Goal: Task Accomplishment & Management: Manage account settings

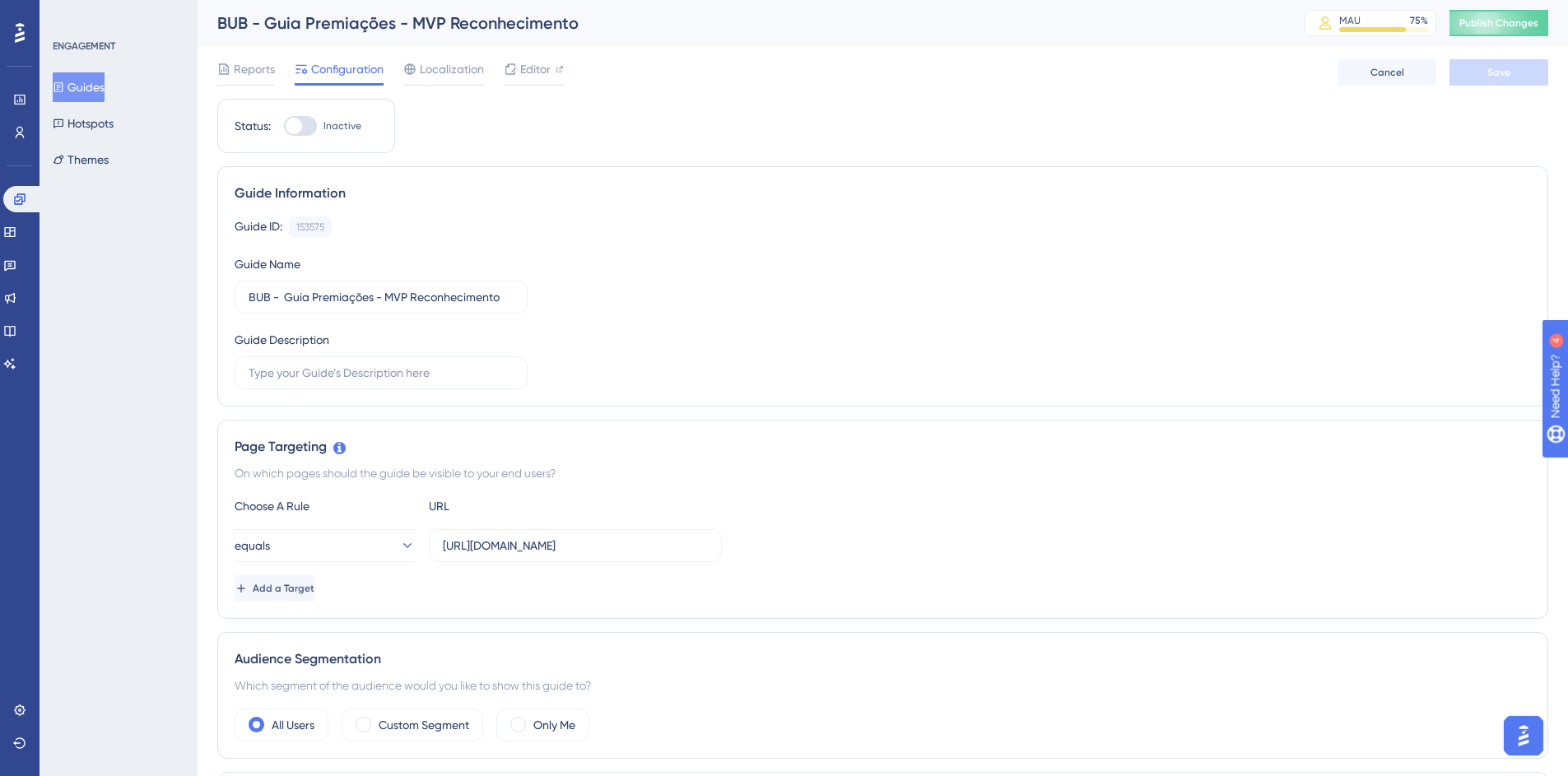
click at [105, 85] on button "Guides" at bounding box center [78, 87] width 51 height 30
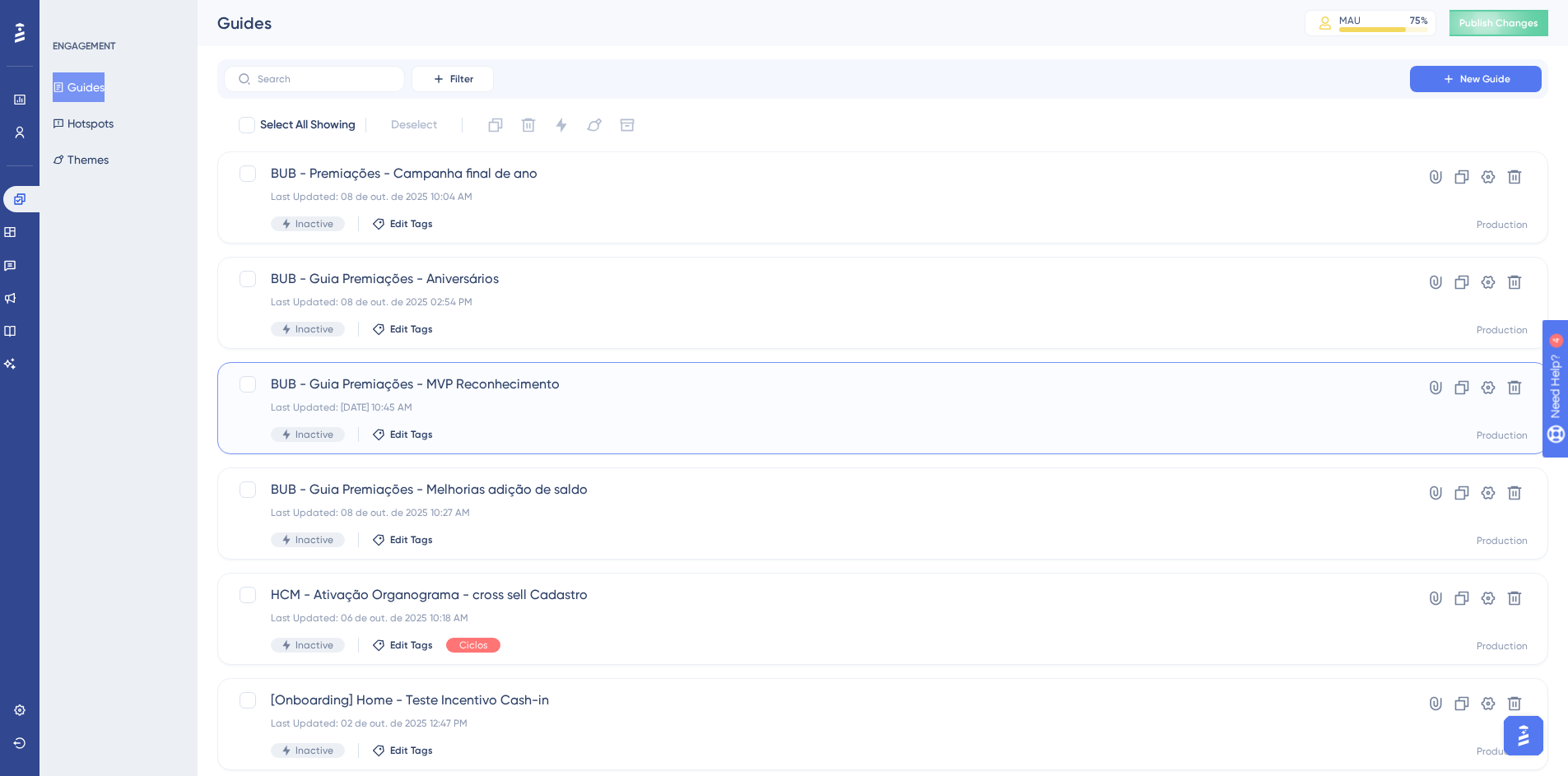
click at [491, 425] on div "BUB - Guia Premiações - MVP Reconhecimento Last Updated: [DATE] 10:45 AM Inacti…" at bounding box center [817, 407] width 1093 height 67
click at [418, 440] on span "Edit Tags" at bounding box center [411, 434] width 43 height 13
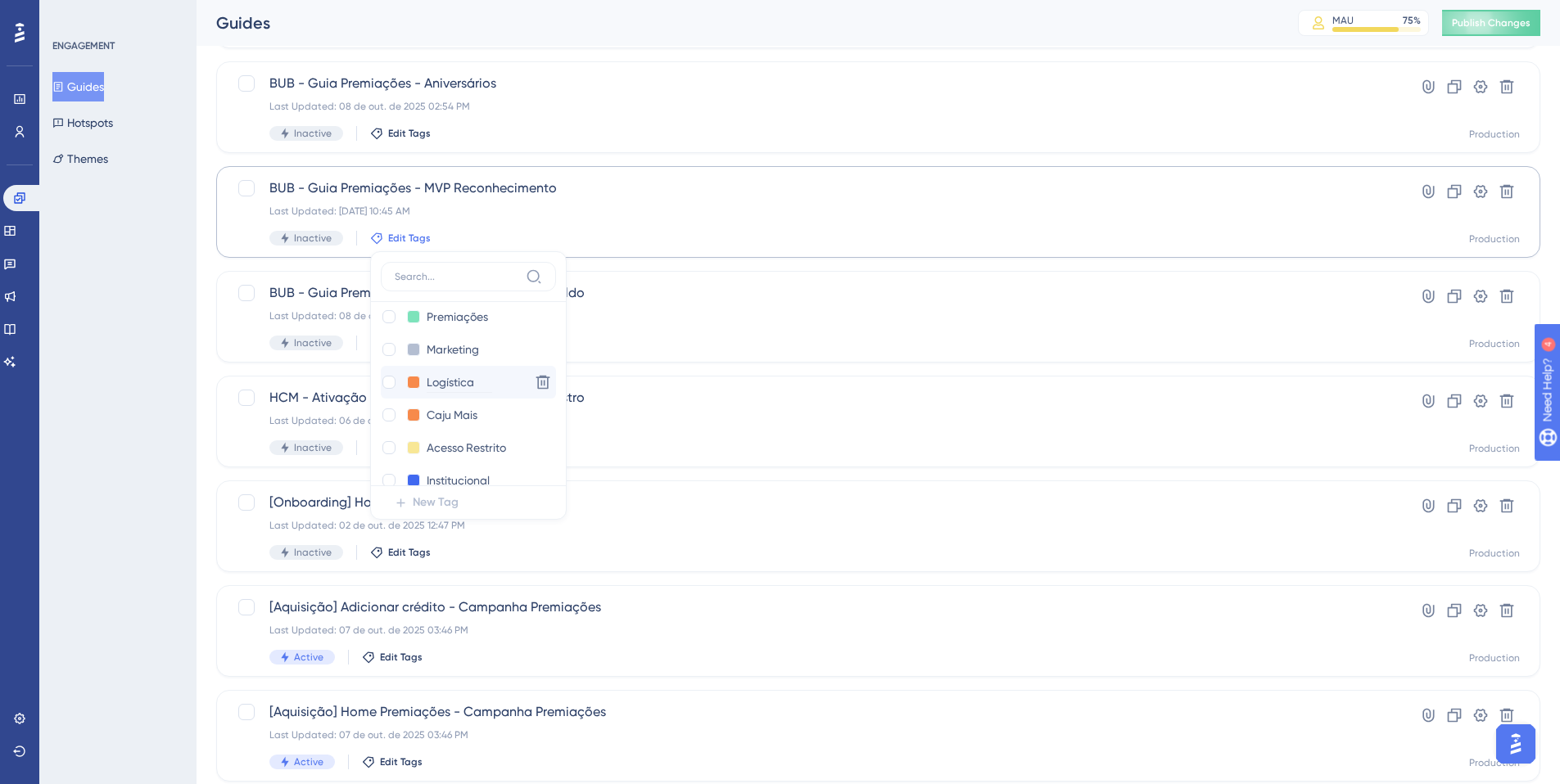
scroll to position [241, 0]
click at [444, 324] on input "Premiações" at bounding box center [460, 317] width 66 height 21
click at [390, 320] on div at bounding box center [389, 316] width 13 height 13
checkbox input "true"
click at [162, 328] on div "ENGAGEMENT Guides Hotspots Themes" at bounding box center [117, 392] width 157 height 784
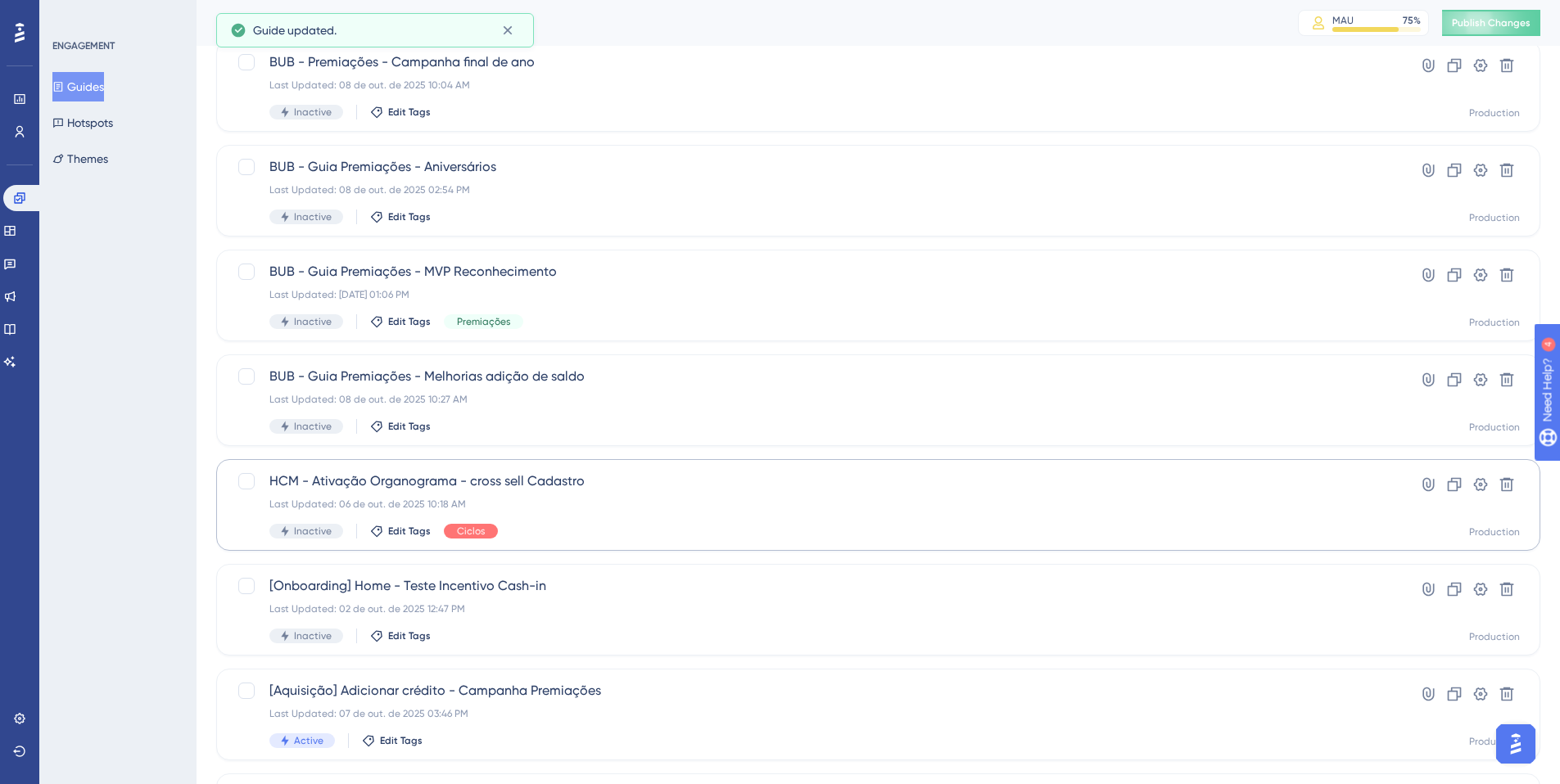
scroll to position [83, 0]
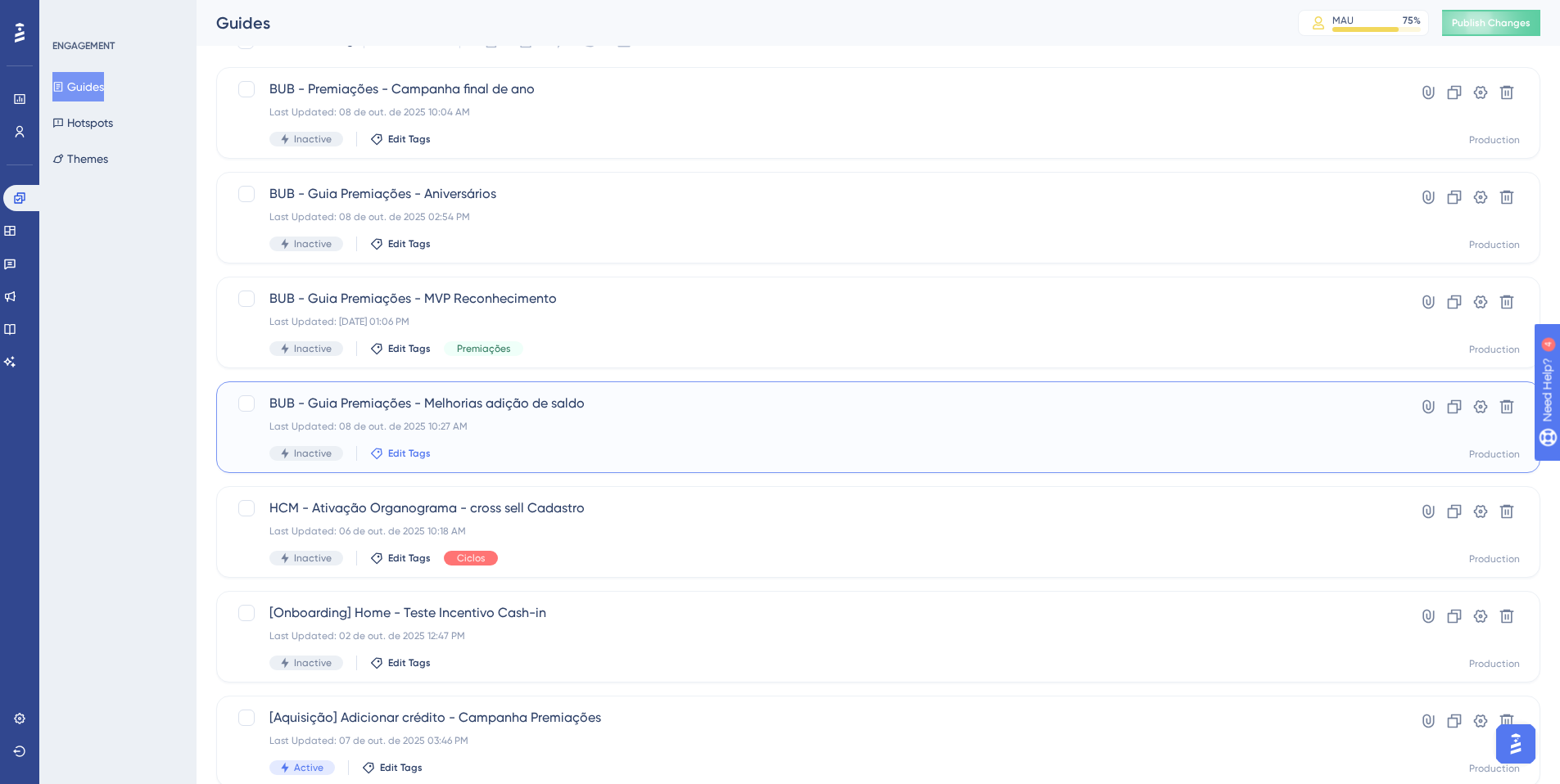
click at [408, 452] on span "Edit Tags" at bounding box center [409, 453] width 43 height 13
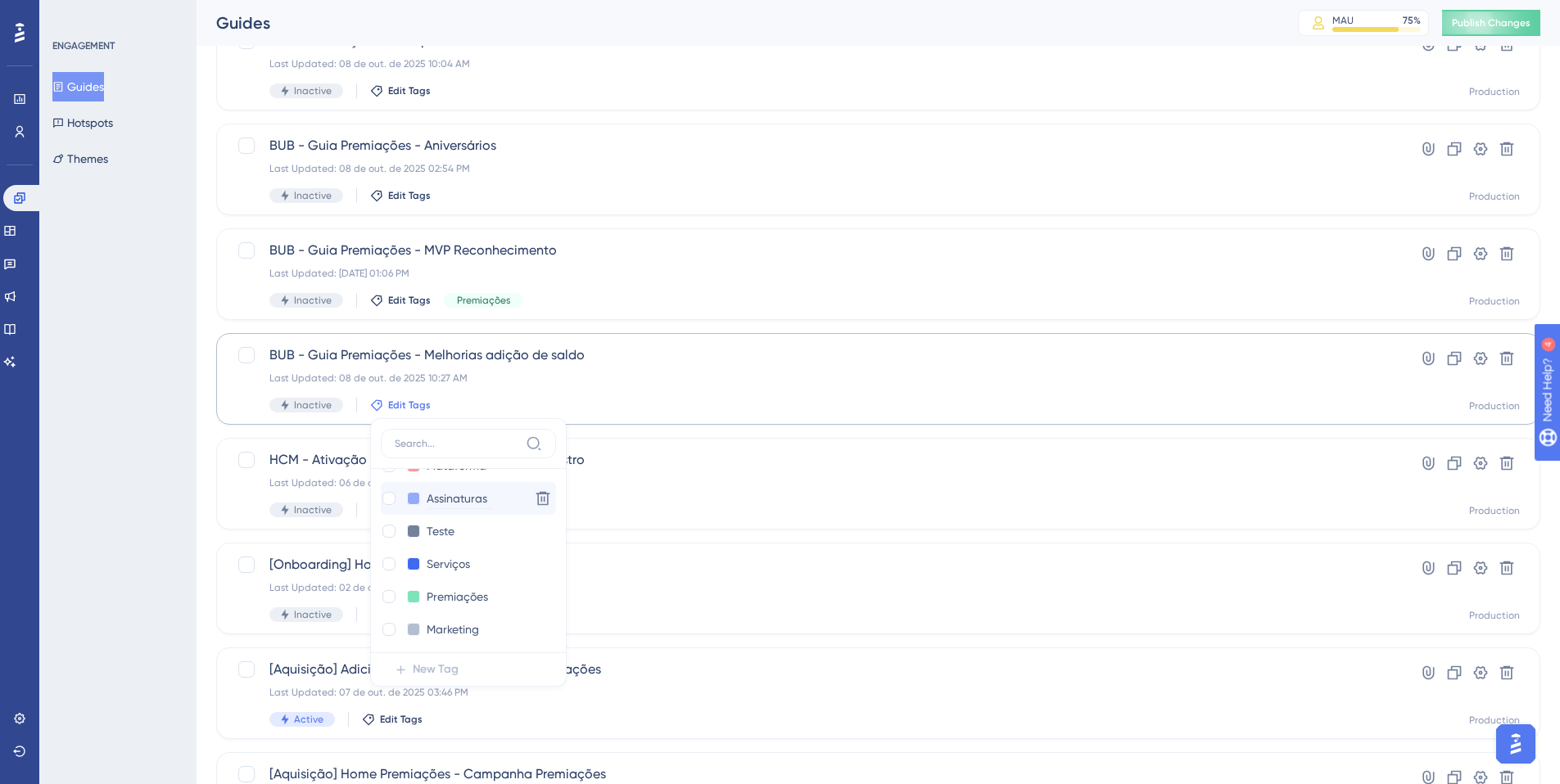
scroll to position [129, 0]
click at [418, 588] on div "Premiações Premiações" at bounding box center [452, 596] width 142 height 21
click at [412, 596] on button at bounding box center [413, 595] width 13 height 13
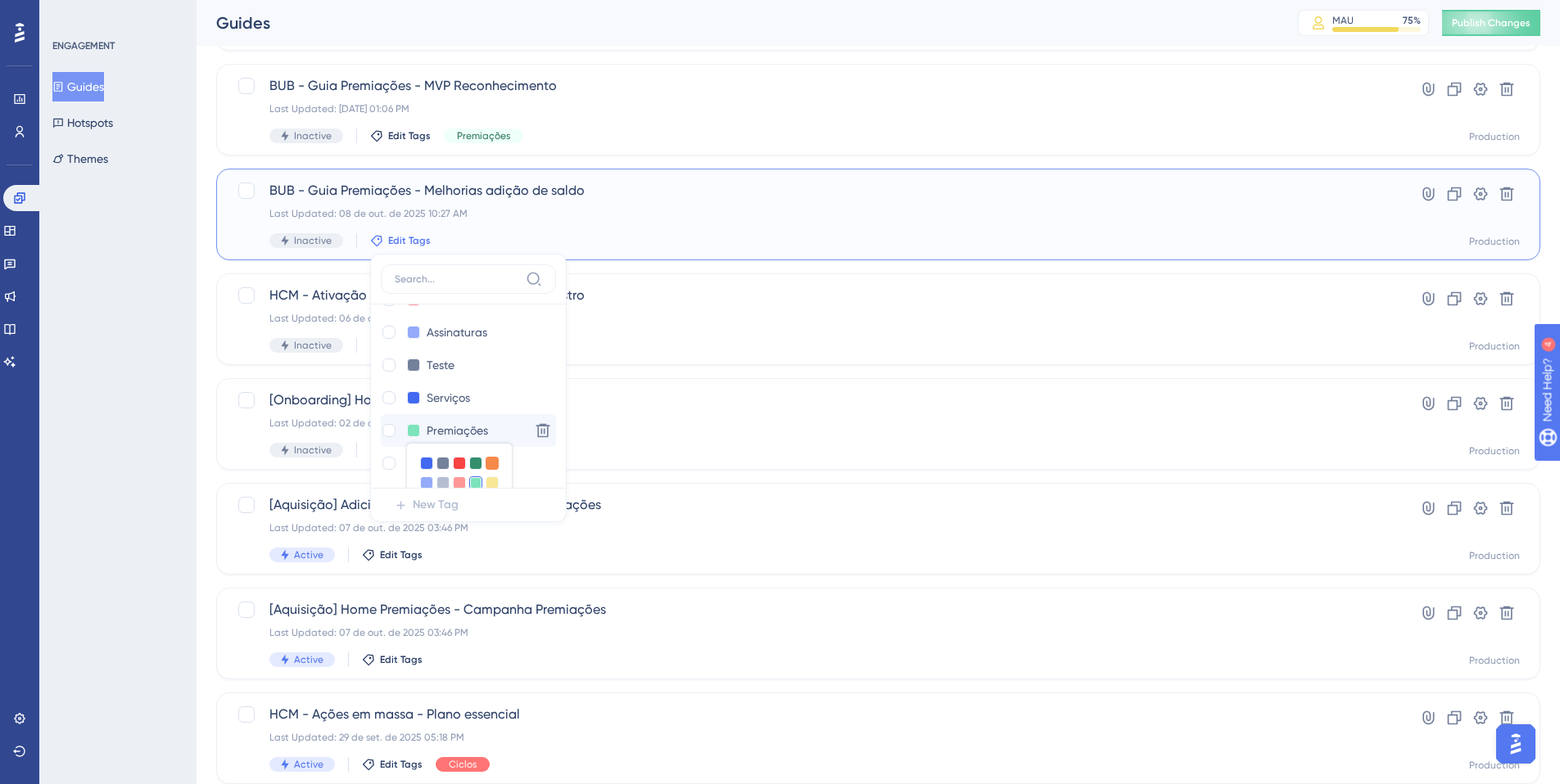
click at [489, 460] on div at bounding box center [492, 463] width 13 height 13
click at [385, 431] on div at bounding box center [389, 430] width 13 height 13
click at [389, 428] on div at bounding box center [389, 430] width 13 height 13
checkbox input "true"
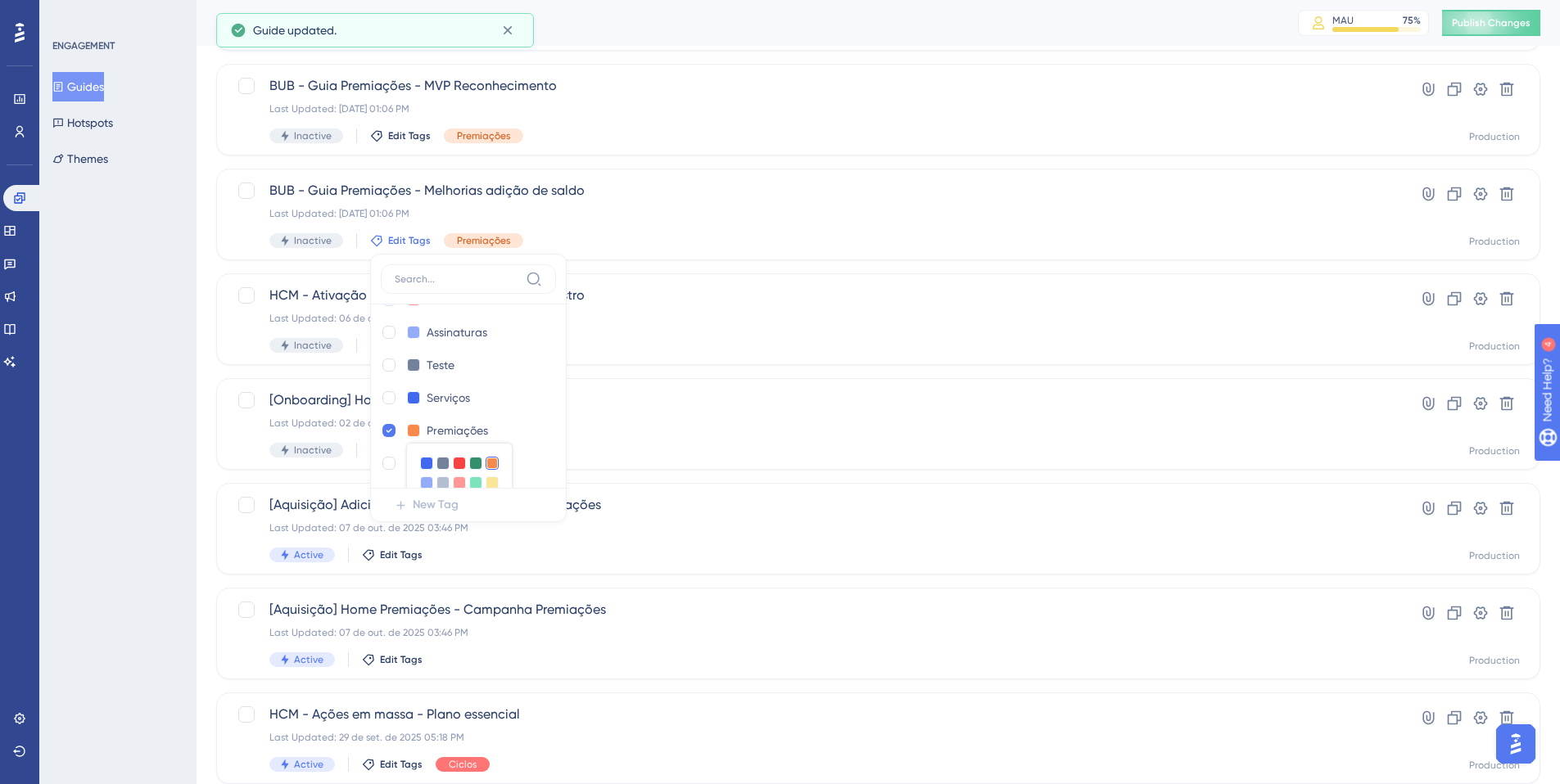
click at [156, 402] on div "ENGAGEMENT Guides Hotspots Themes" at bounding box center [117, 392] width 157 height 784
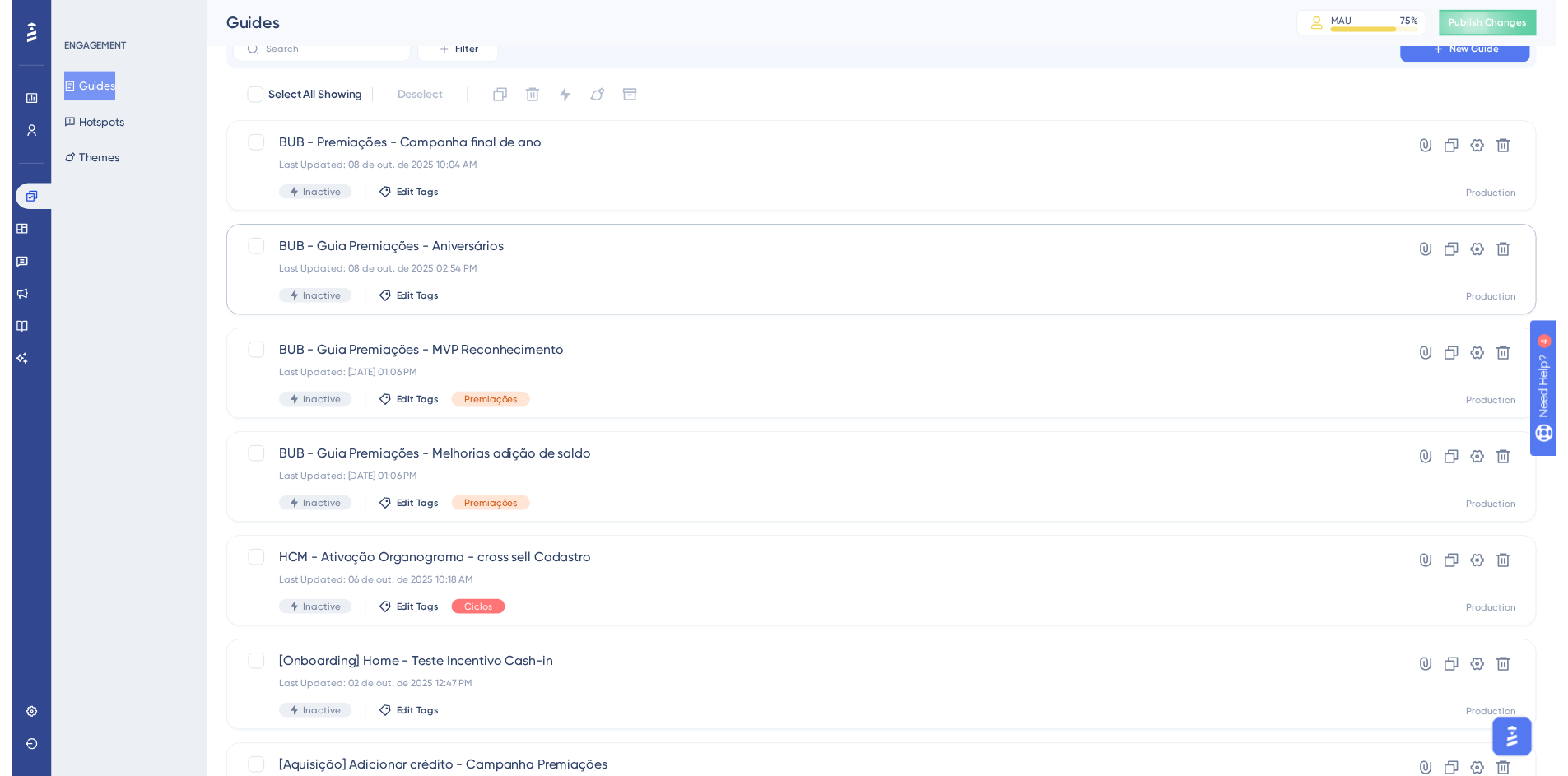
scroll to position [0, 0]
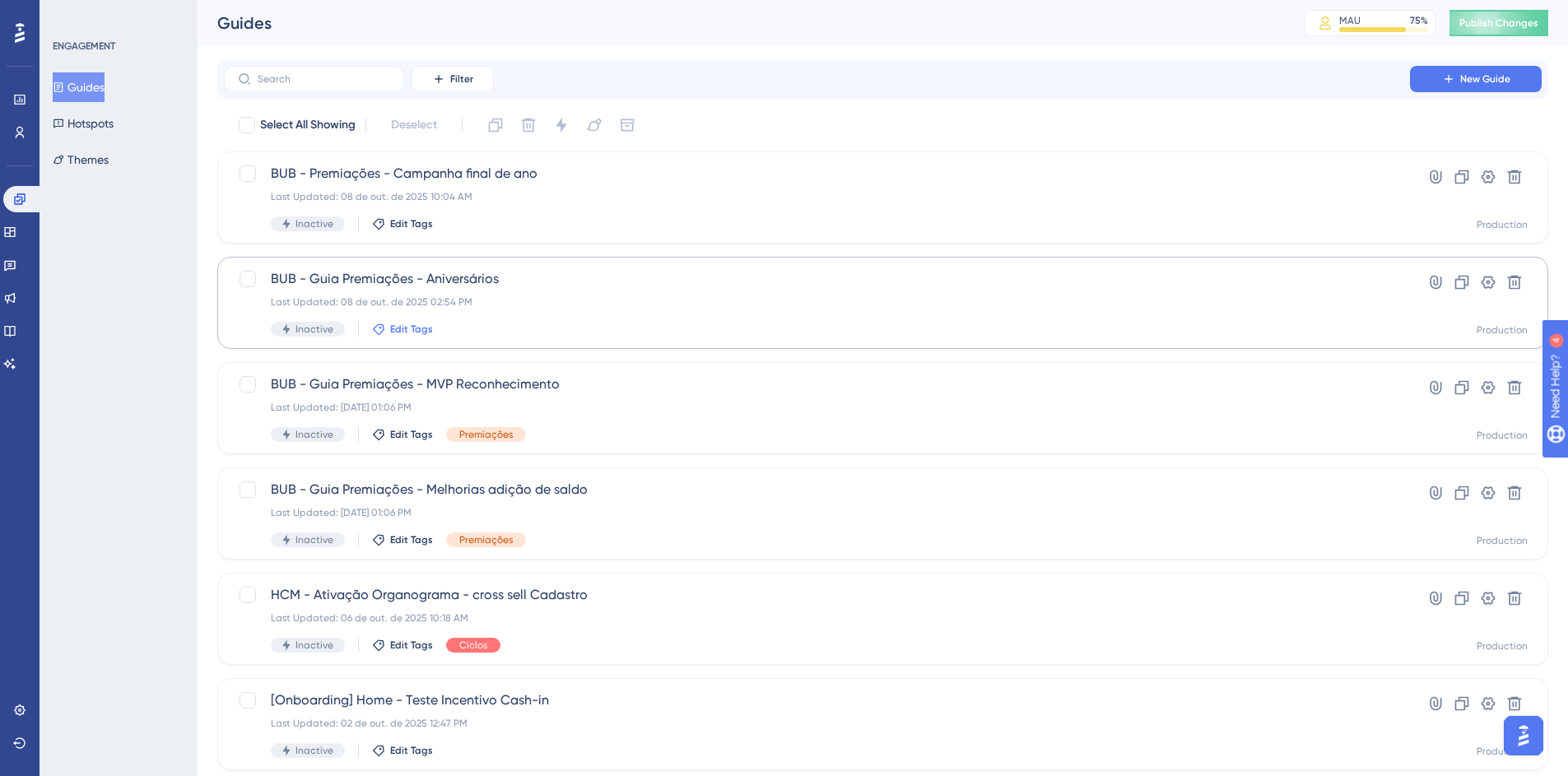
click at [422, 330] on span "Edit Tags" at bounding box center [411, 329] width 43 height 13
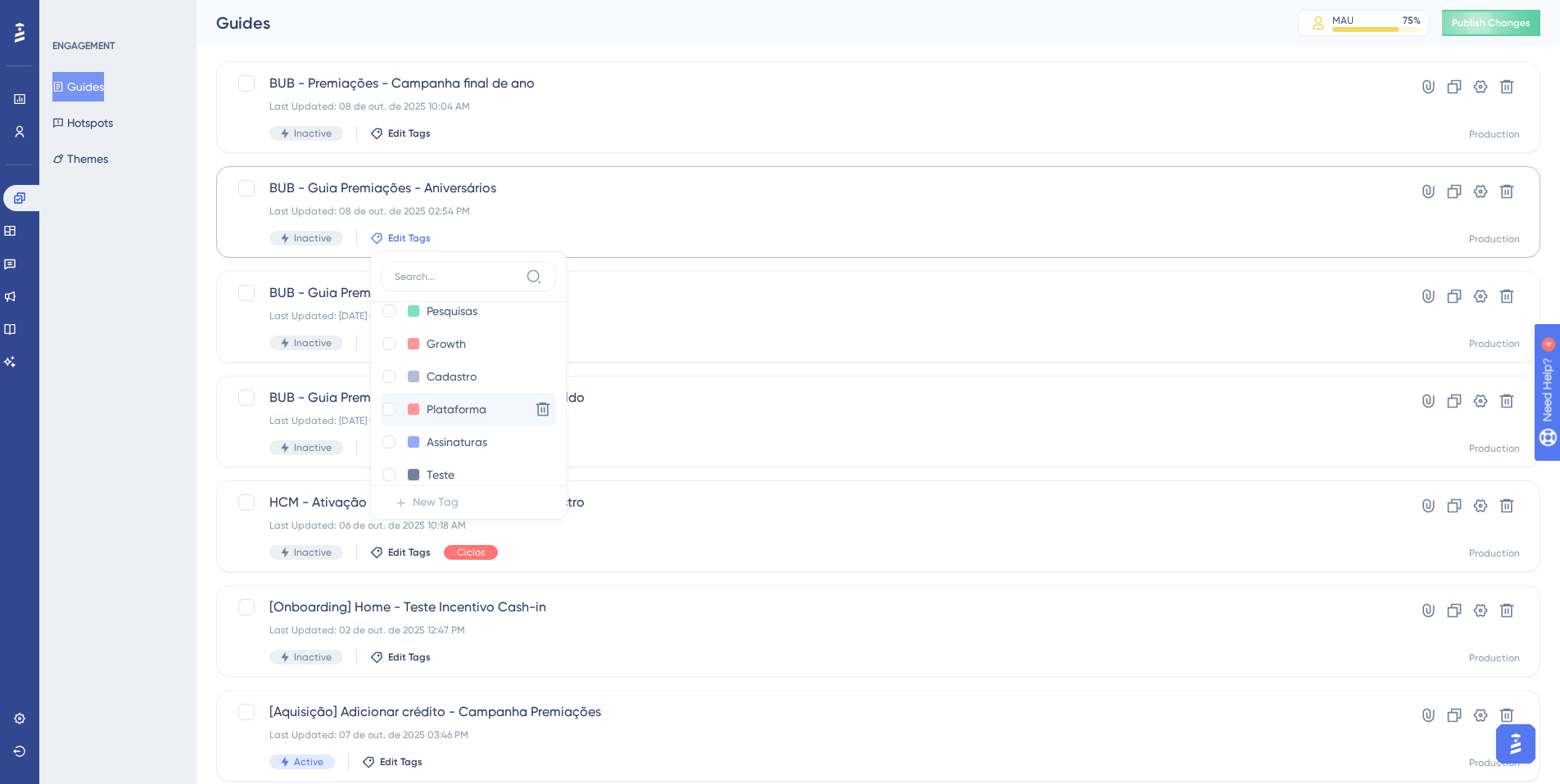
scroll to position [115, 0]
click at [390, 441] on div at bounding box center [389, 441] width 13 height 13
checkbox input "true"
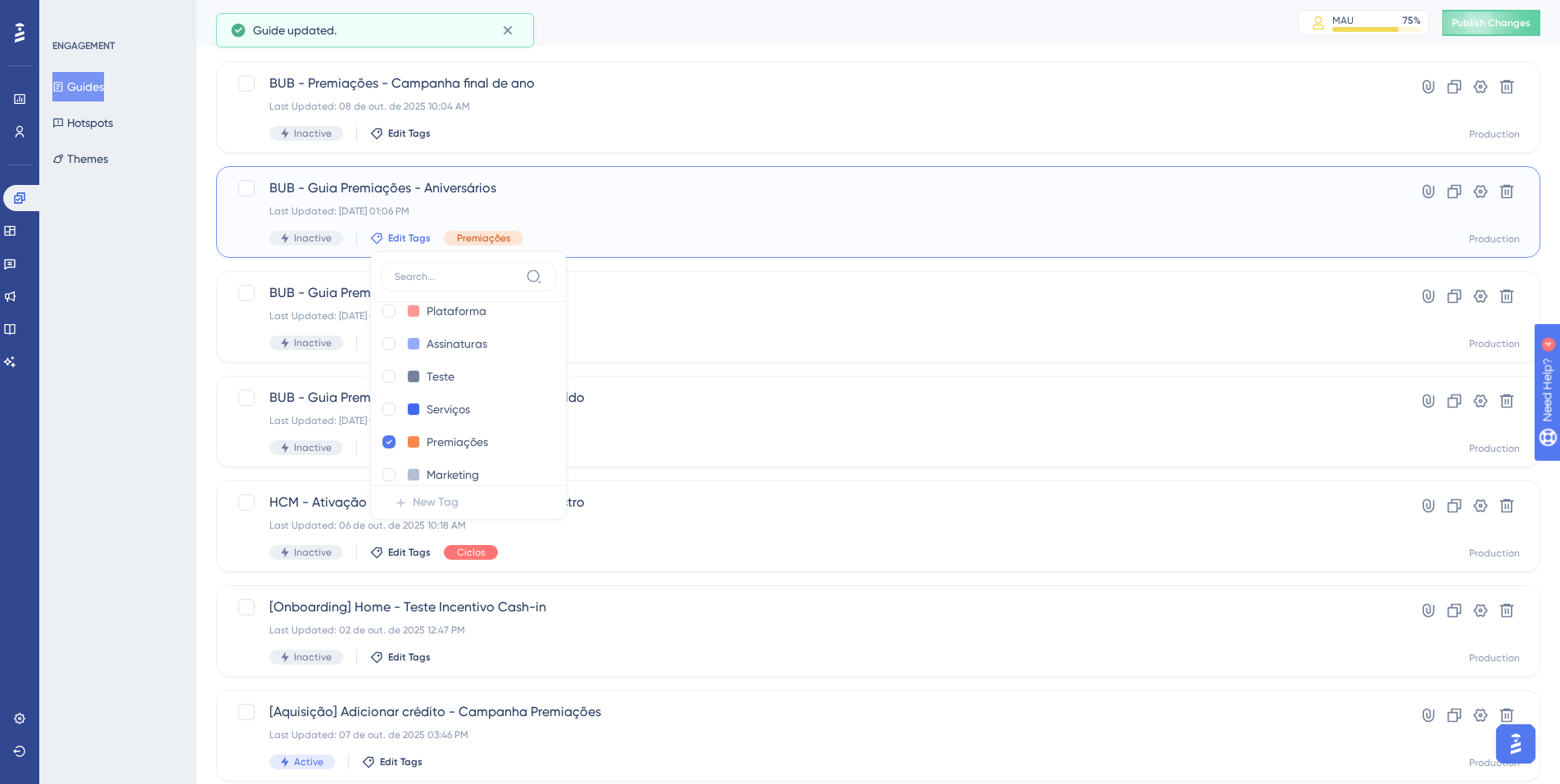
click at [645, 231] on div "Inactive Edit Tags Pesquisas Pesquisas Delete Growth Growth Delete Cadastro Cad…" at bounding box center [813, 238] width 1087 height 15
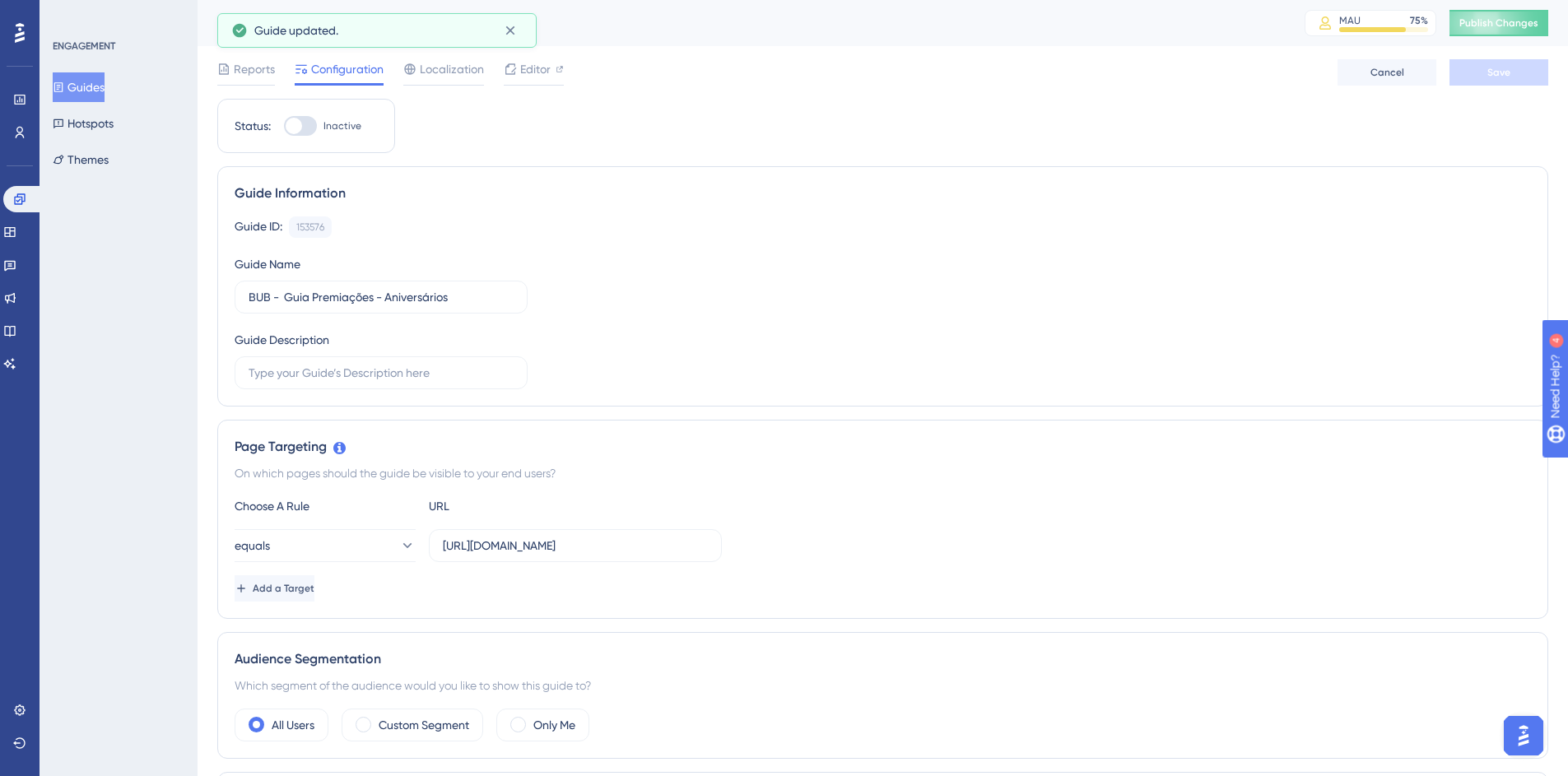
click at [65, 89] on icon at bounding box center [58, 86] width 11 height 11
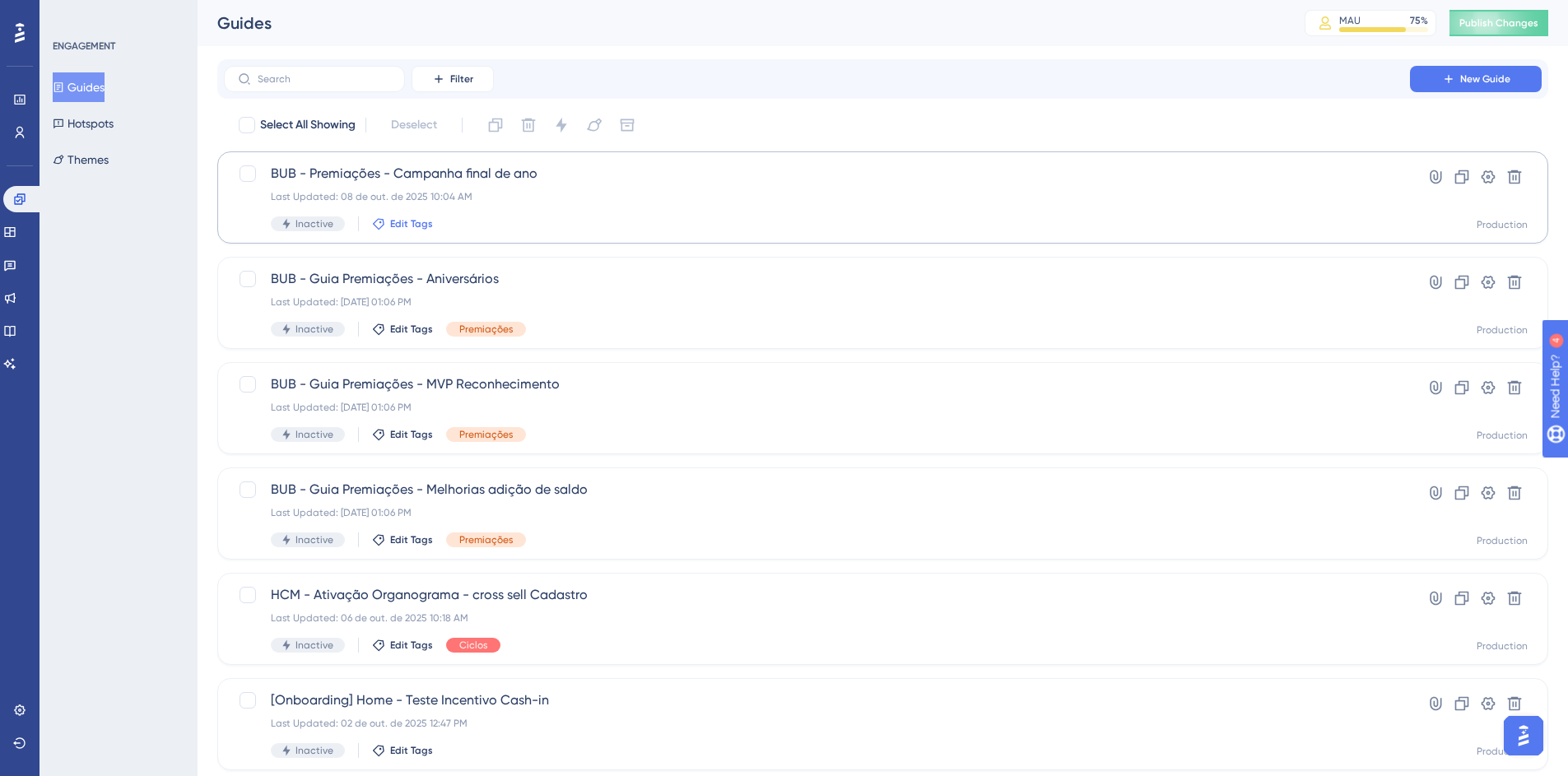
click at [384, 222] on button "Edit Tags" at bounding box center [403, 223] width 61 height 13
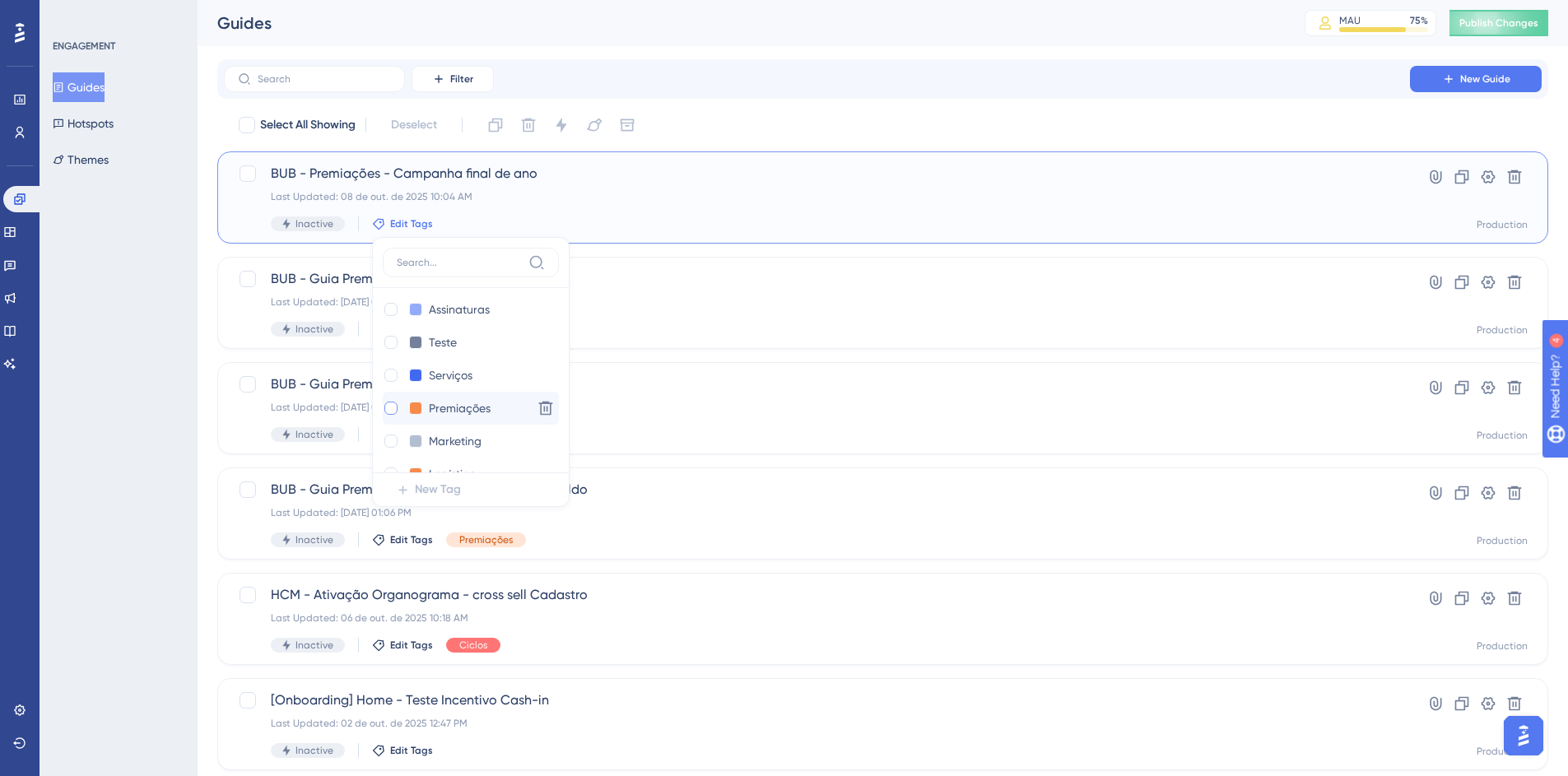
click at [388, 403] on div at bounding box center [391, 408] width 13 height 13
checkbox input "true"
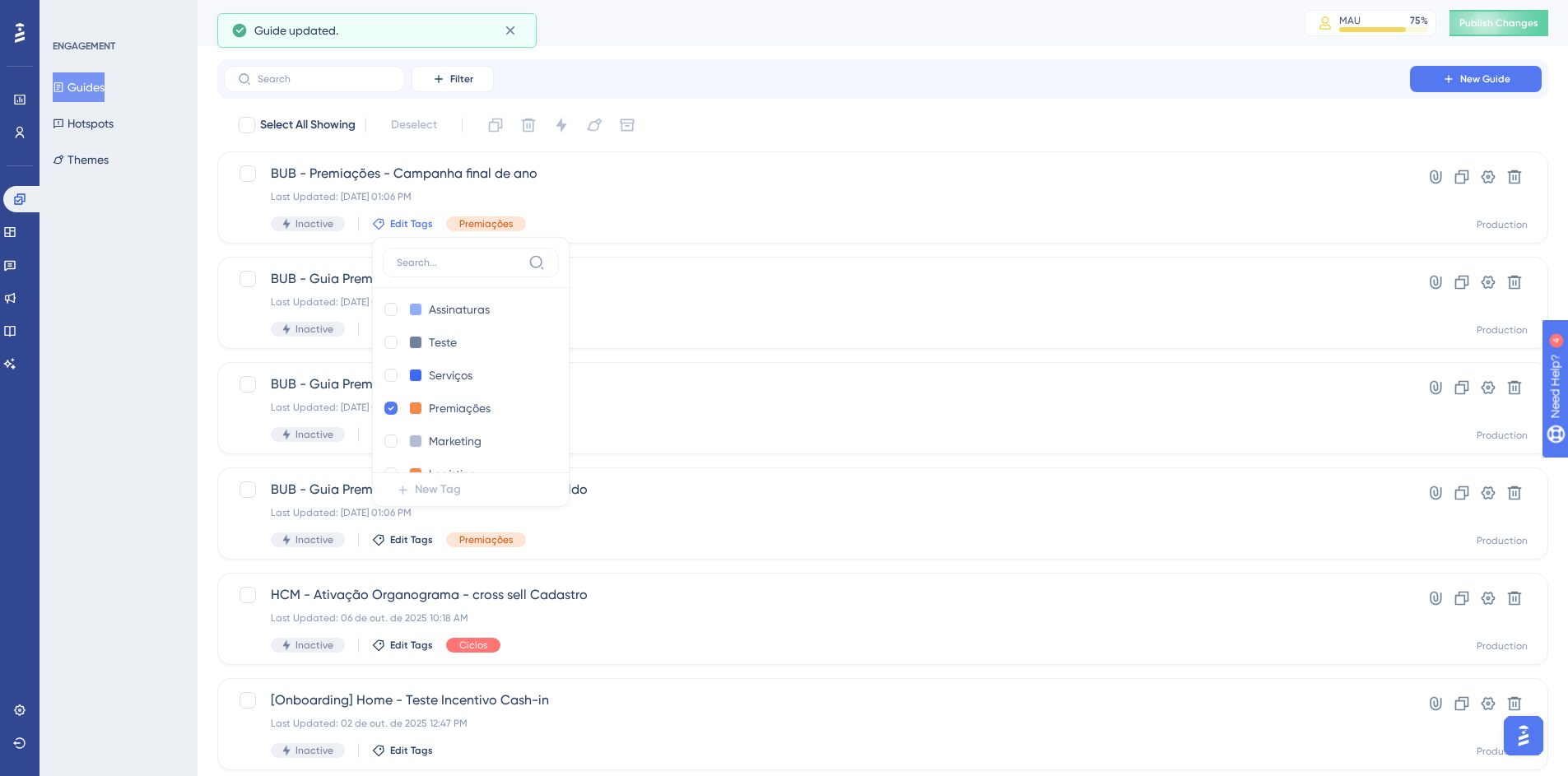
click at [697, 110] on div "Filter New Guide Select All Showing Deselect BUB - Premiações - Campanha final …" at bounding box center [883, 642] width 1331 height 1166
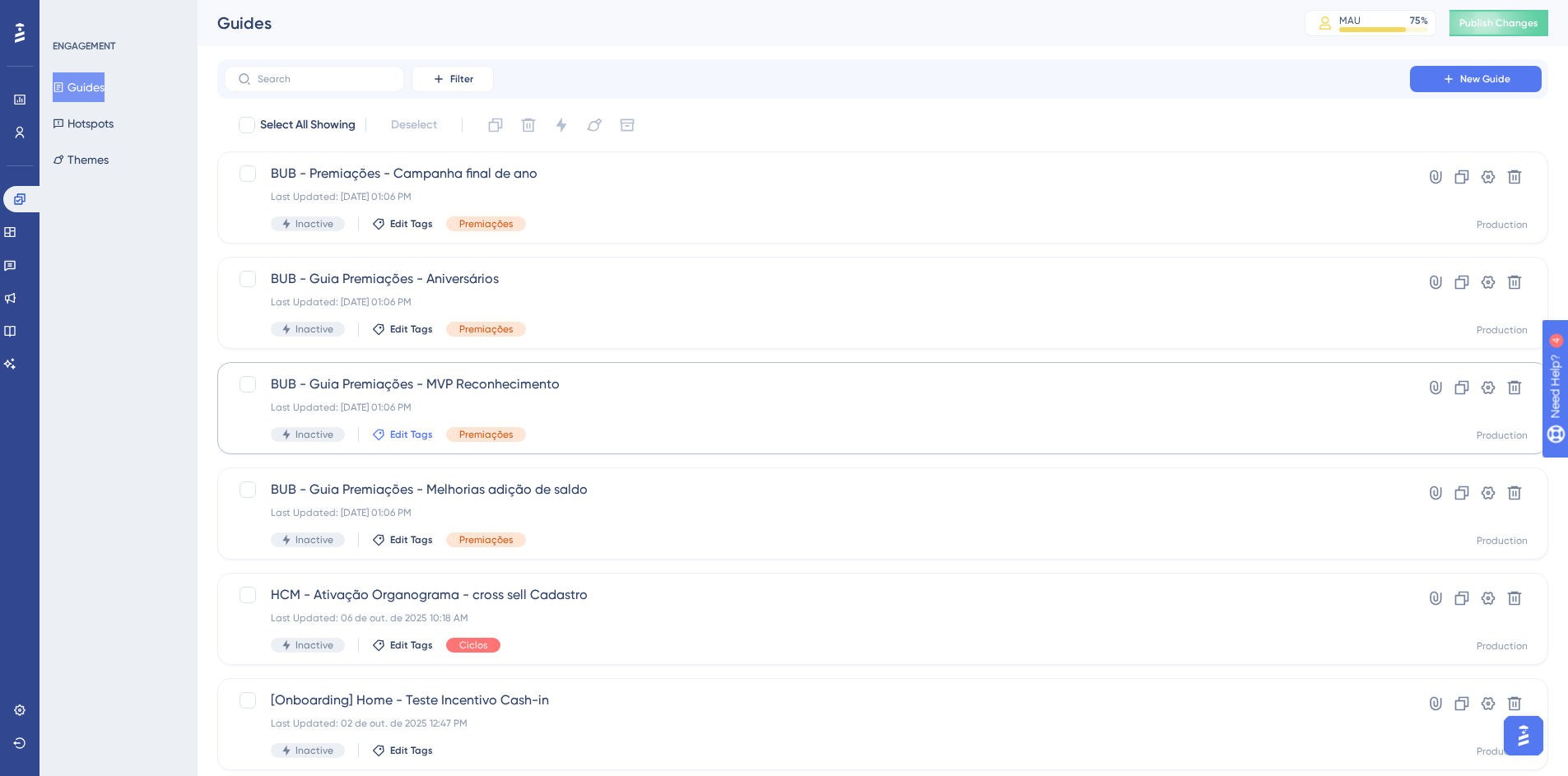
click at [399, 436] on span "Edit Tags" at bounding box center [411, 434] width 43 height 13
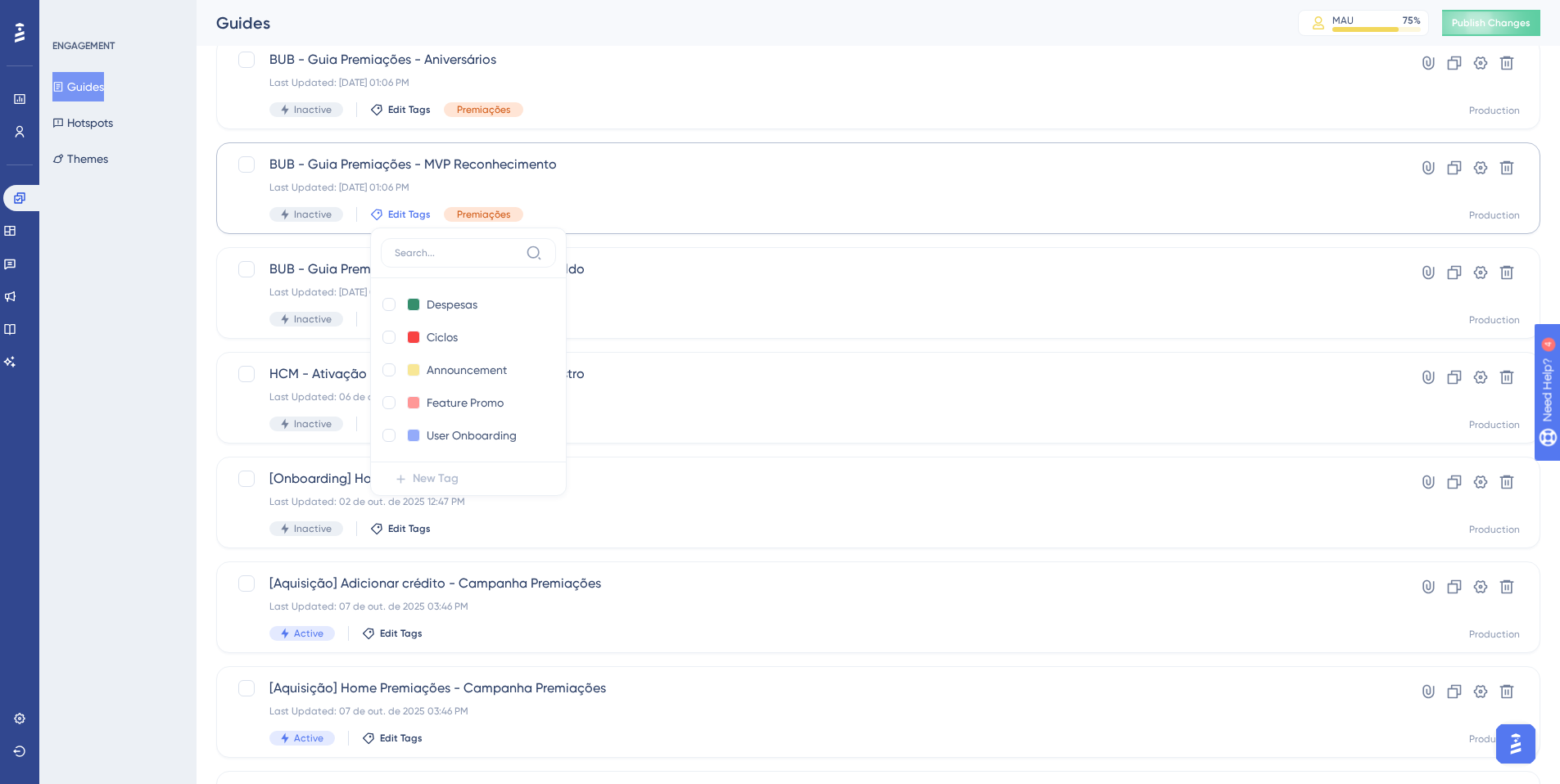
scroll to position [242, 0]
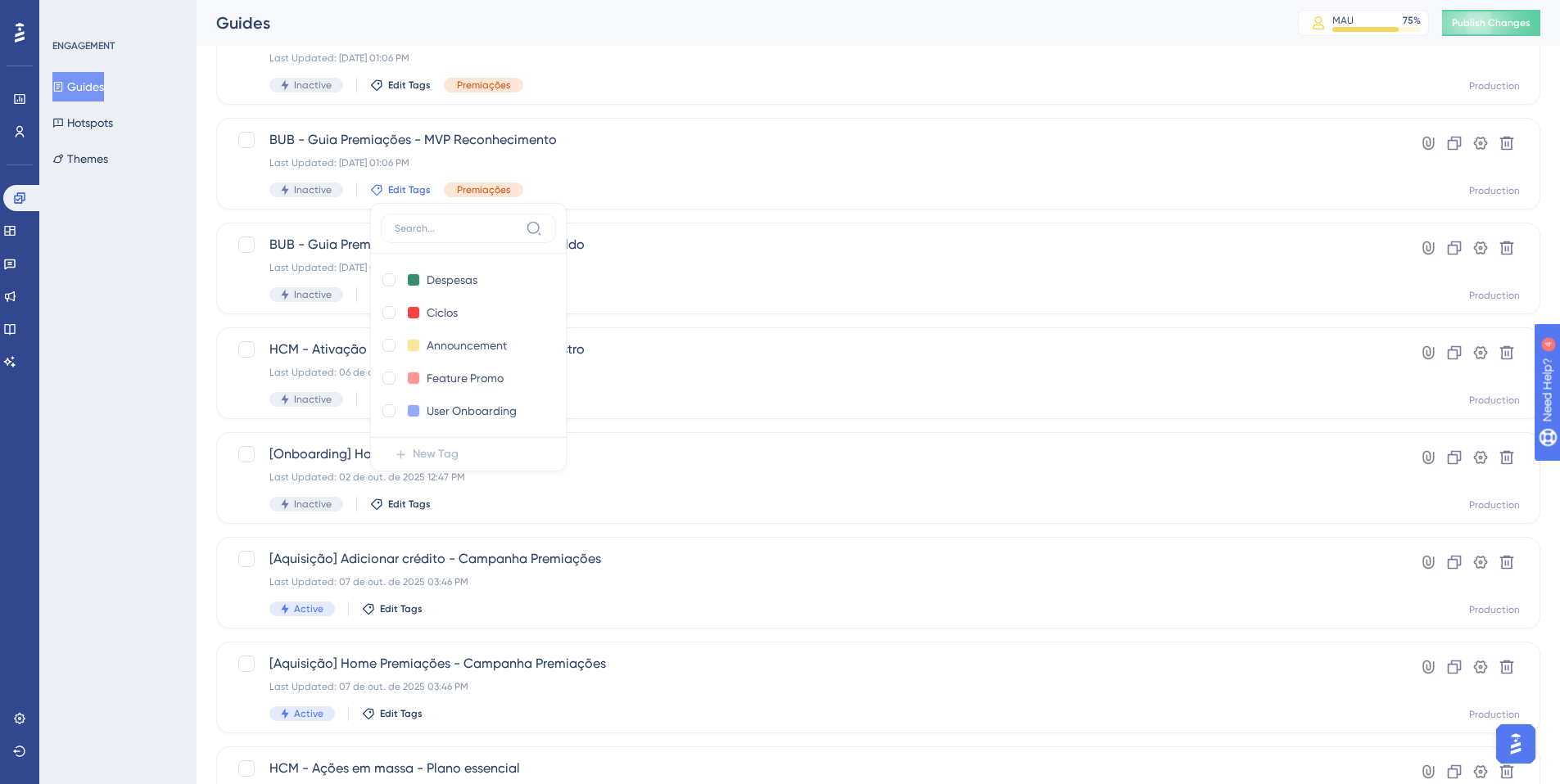
click at [204, 400] on div "Performance Users Engagement Widgets Feedback Product Updates Knowledge Base AI…" at bounding box center [879, 409] width 1364 height 1186
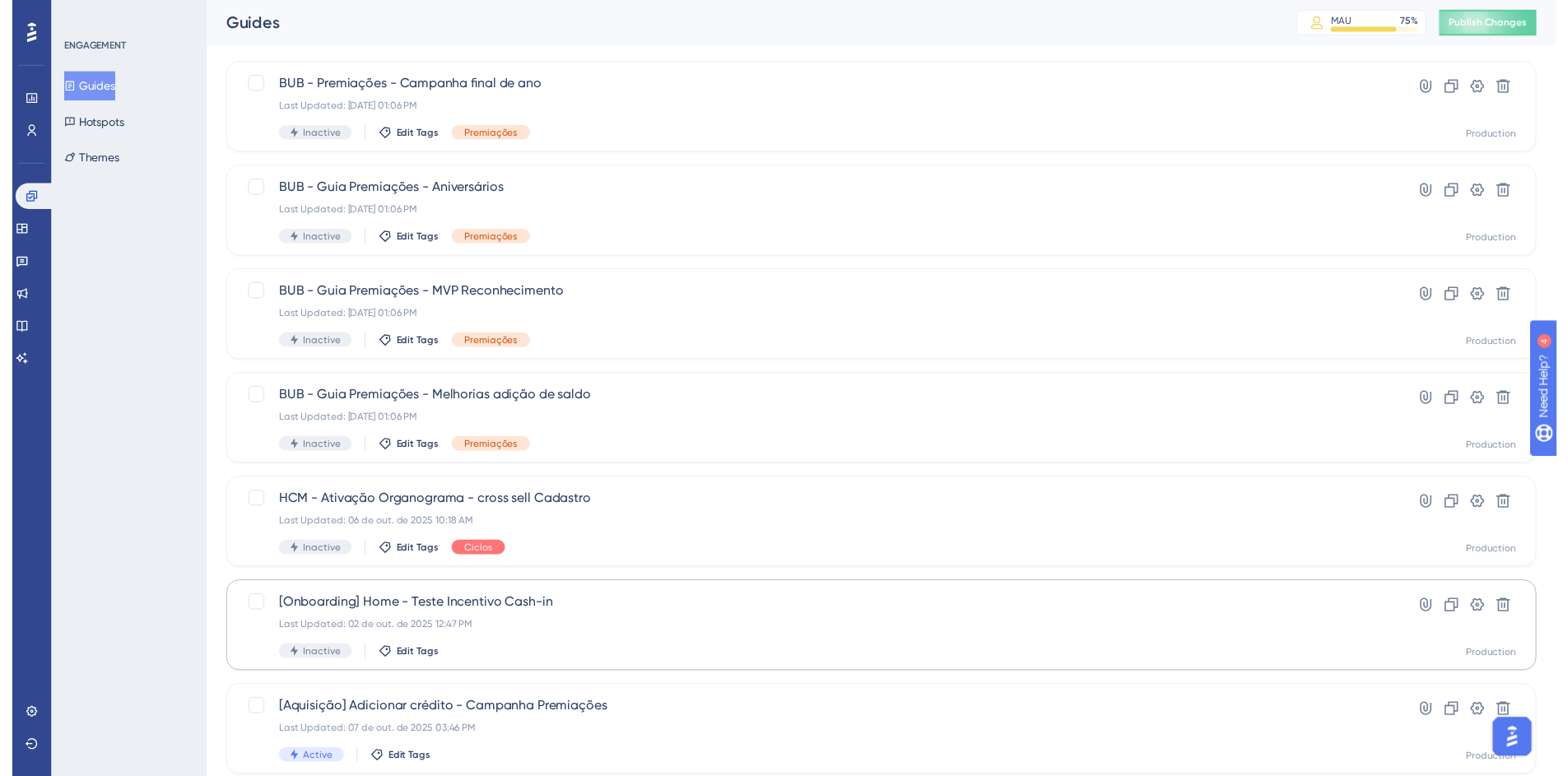
scroll to position [0, 0]
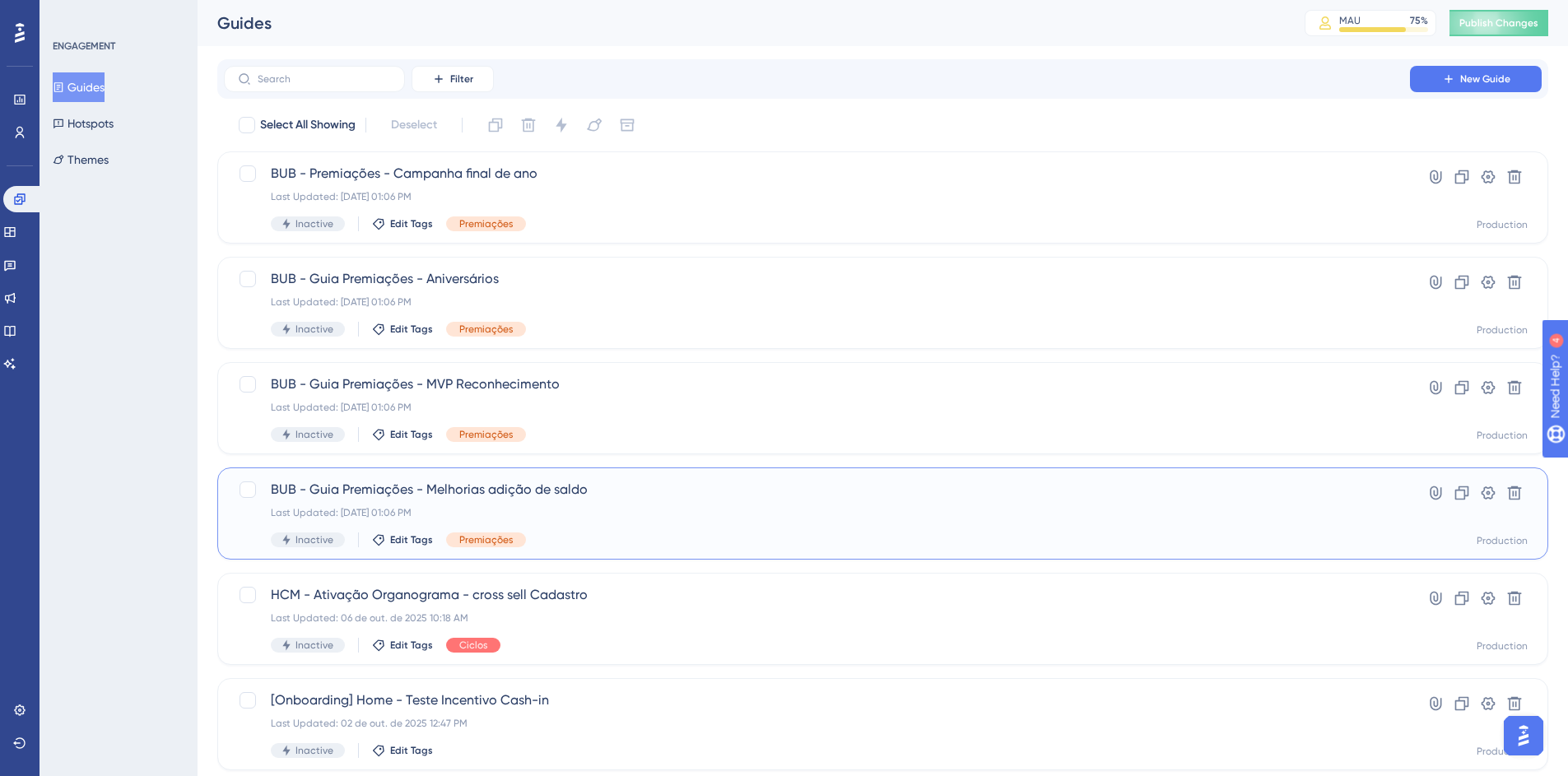
click at [573, 501] on div "BUB - Guia Premiações - Melhorias adição de saldo Last Updated: [DATE] 01:06 PM…" at bounding box center [817, 513] width 1093 height 67
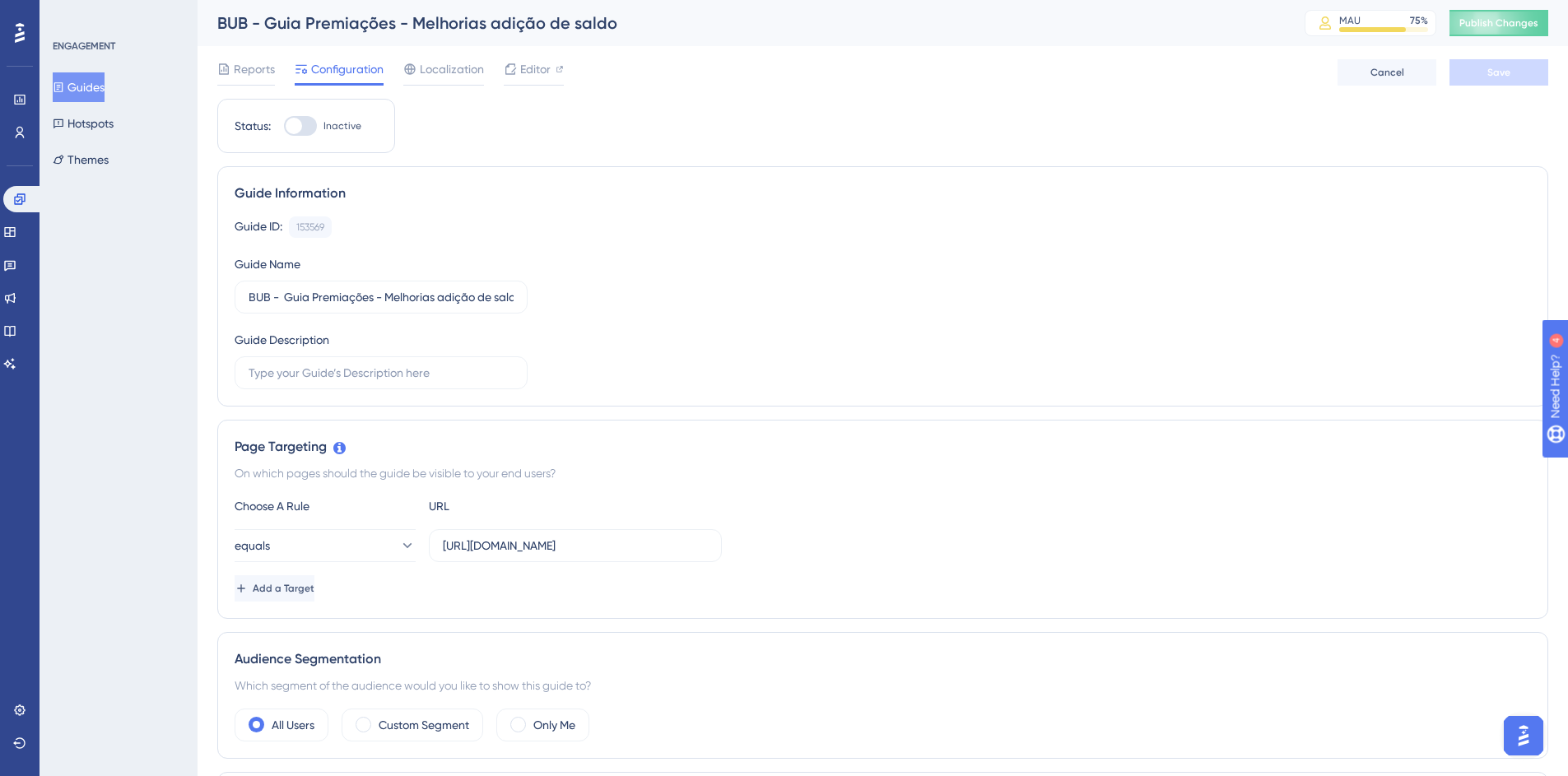
click at [229, 27] on div "BUB - Guia Premiações - Melhorias adição de saldo" at bounding box center [740, 23] width 1046 height 23
click at [367, 70] on span "Configuration" at bounding box center [347, 69] width 72 height 20
click at [249, 290] on input "BUB - Guia Premiações - Melhorias adição de saldo" at bounding box center [381, 296] width 265 height 18
click at [272, 295] on input "[BUB - Guia Premiações - Melhorias adição de saldo" at bounding box center [381, 296] width 265 height 18
drag, startPoint x: 267, startPoint y: 295, endPoint x: 198, endPoint y: 293, distance: 69.0
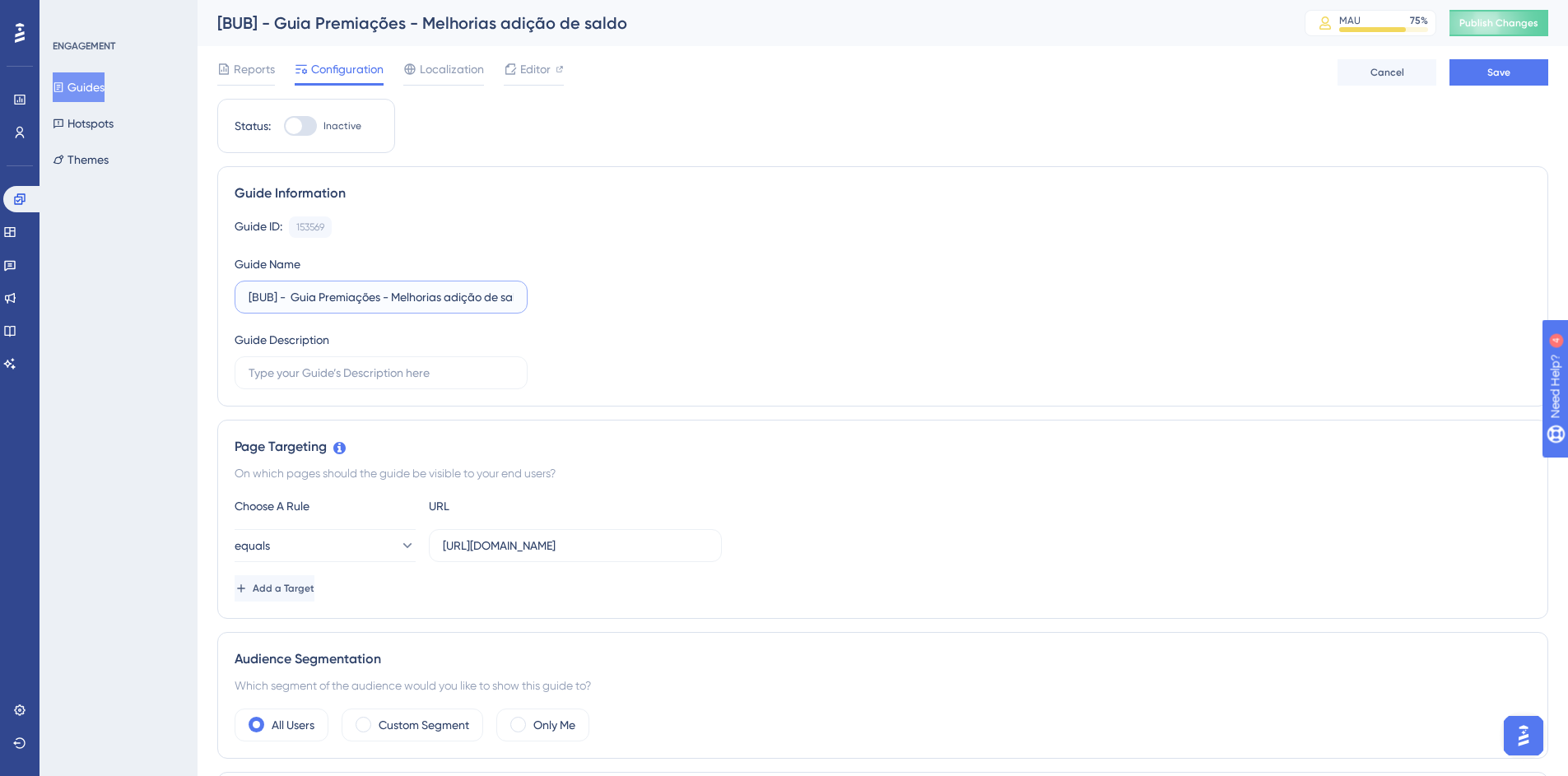
type input "[BUB] - Guia Premiações - Melhorias adição de saldo"
click at [1503, 77] on span "Save" at bounding box center [1499, 72] width 23 height 13
click at [105, 88] on button "Guides" at bounding box center [78, 87] width 51 height 30
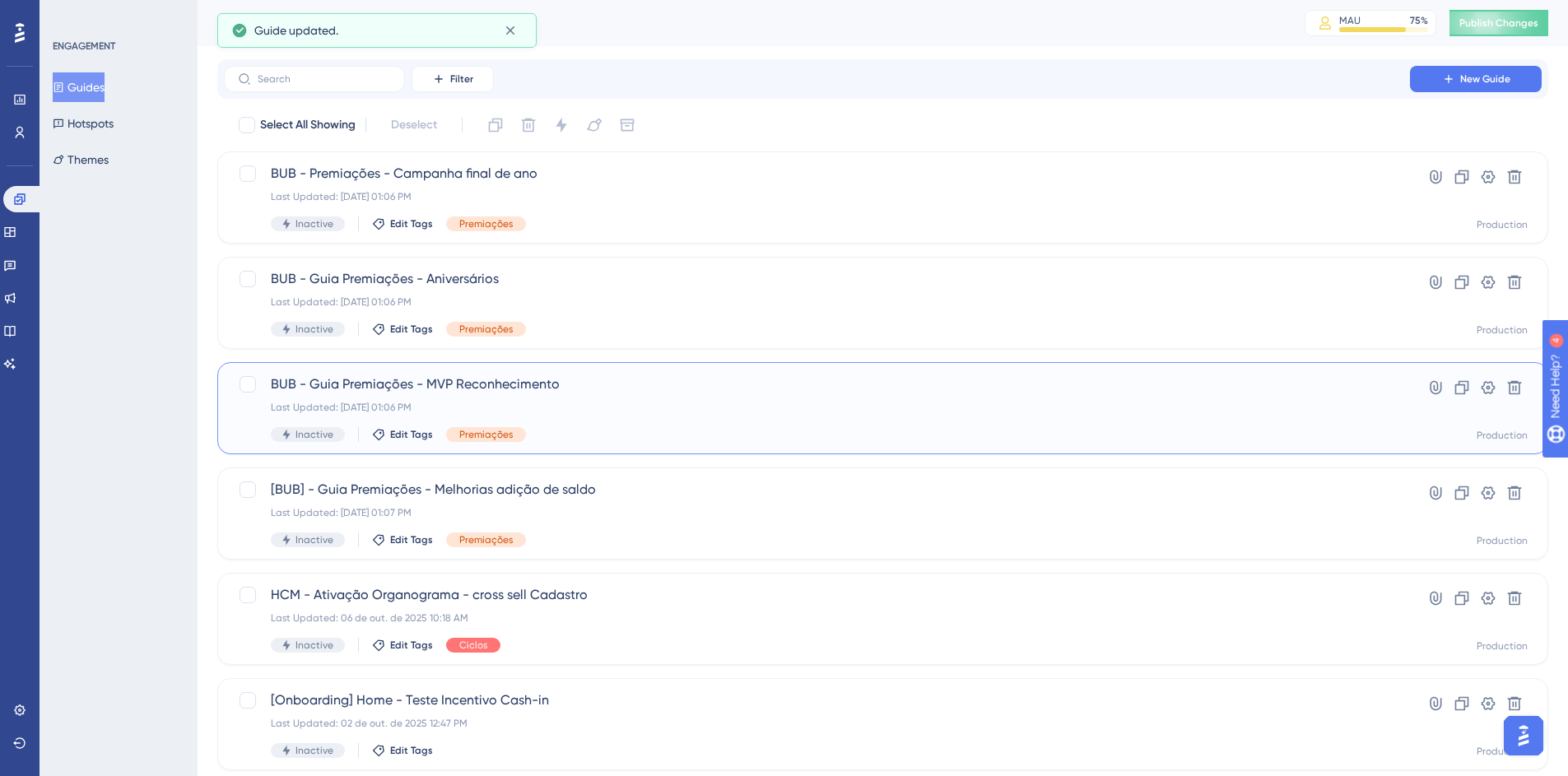
click at [295, 387] on span "BUB - Guia Premiações - MVP Reconhecimento" at bounding box center [817, 384] width 1093 height 20
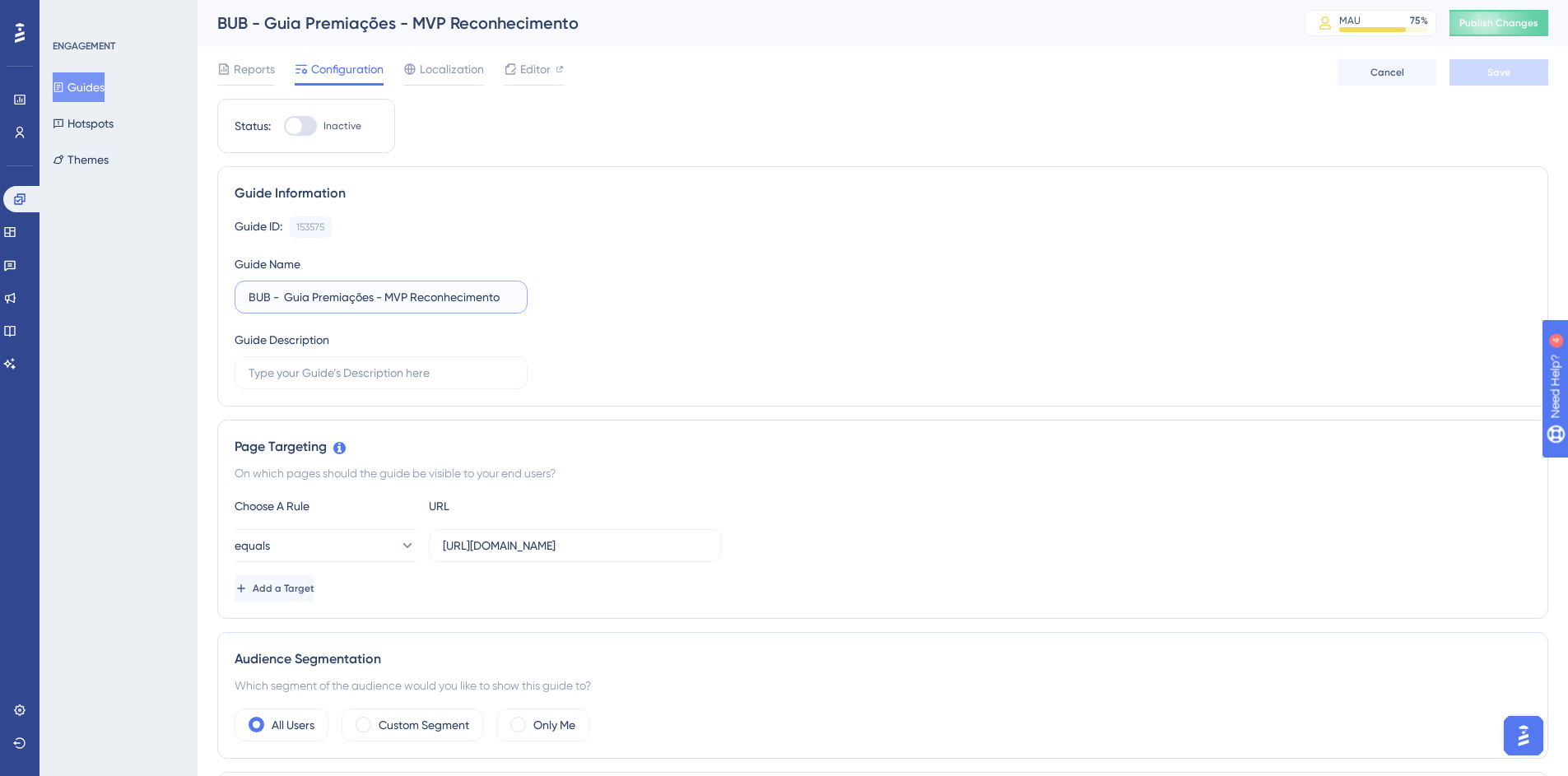
drag, startPoint x: 271, startPoint y: 297, endPoint x: 232, endPoint y: 295, distance: 39.1
click at [232, 295] on div "Guide Information Guide ID: 153575 Copy Guide Name BUB - Guia Premiações - MVP …" at bounding box center [883, 287] width 1331 height 241
paste input "["
type input "[BUB - Guia Premiações - MVP Reconhecimento"
click at [1490, 73] on span "Save" at bounding box center [1499, 72] width 23 height 13
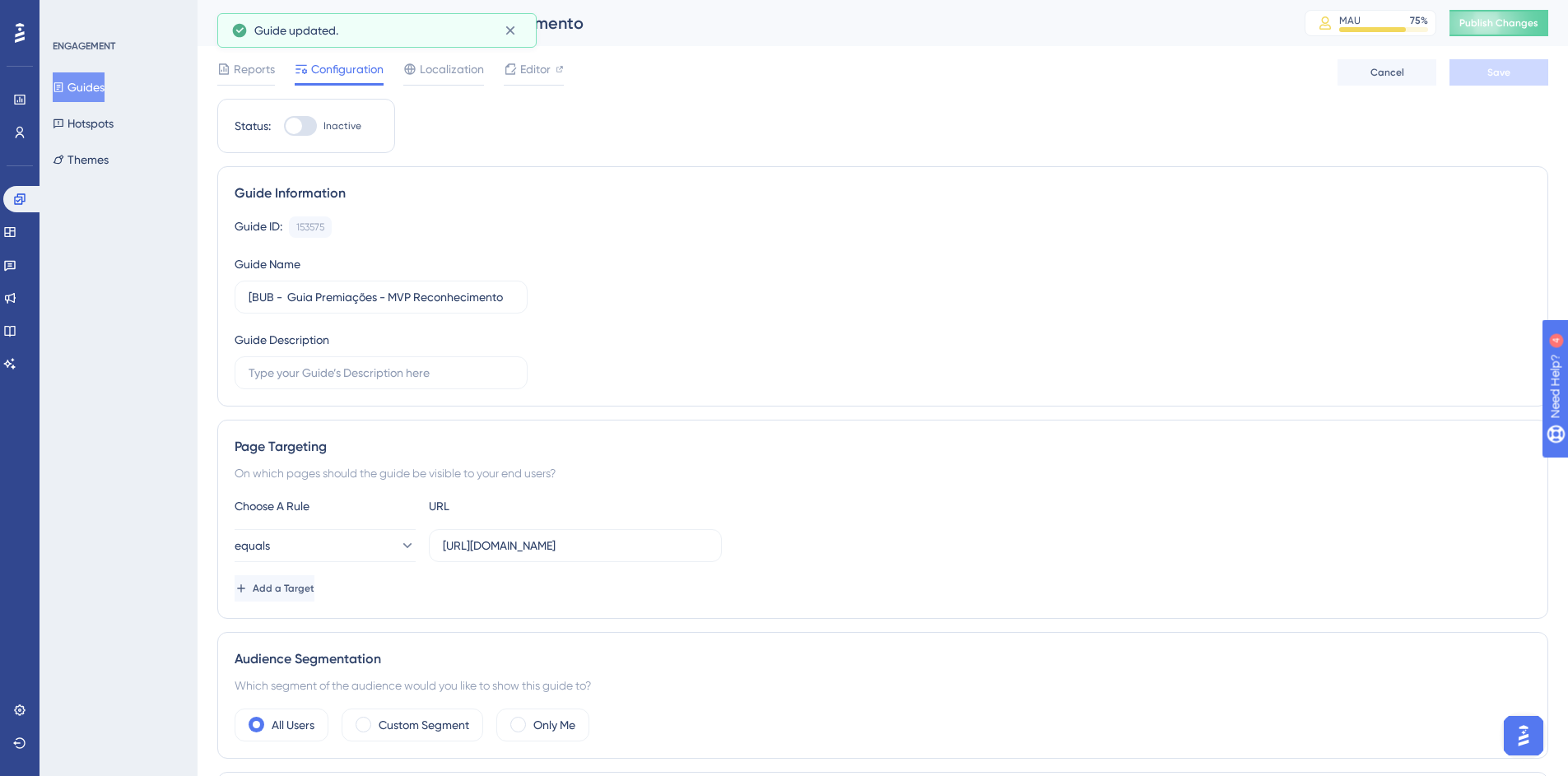
click at [74, 94] on button "Guides" at bounding box center [78, 87] width 51 height 30
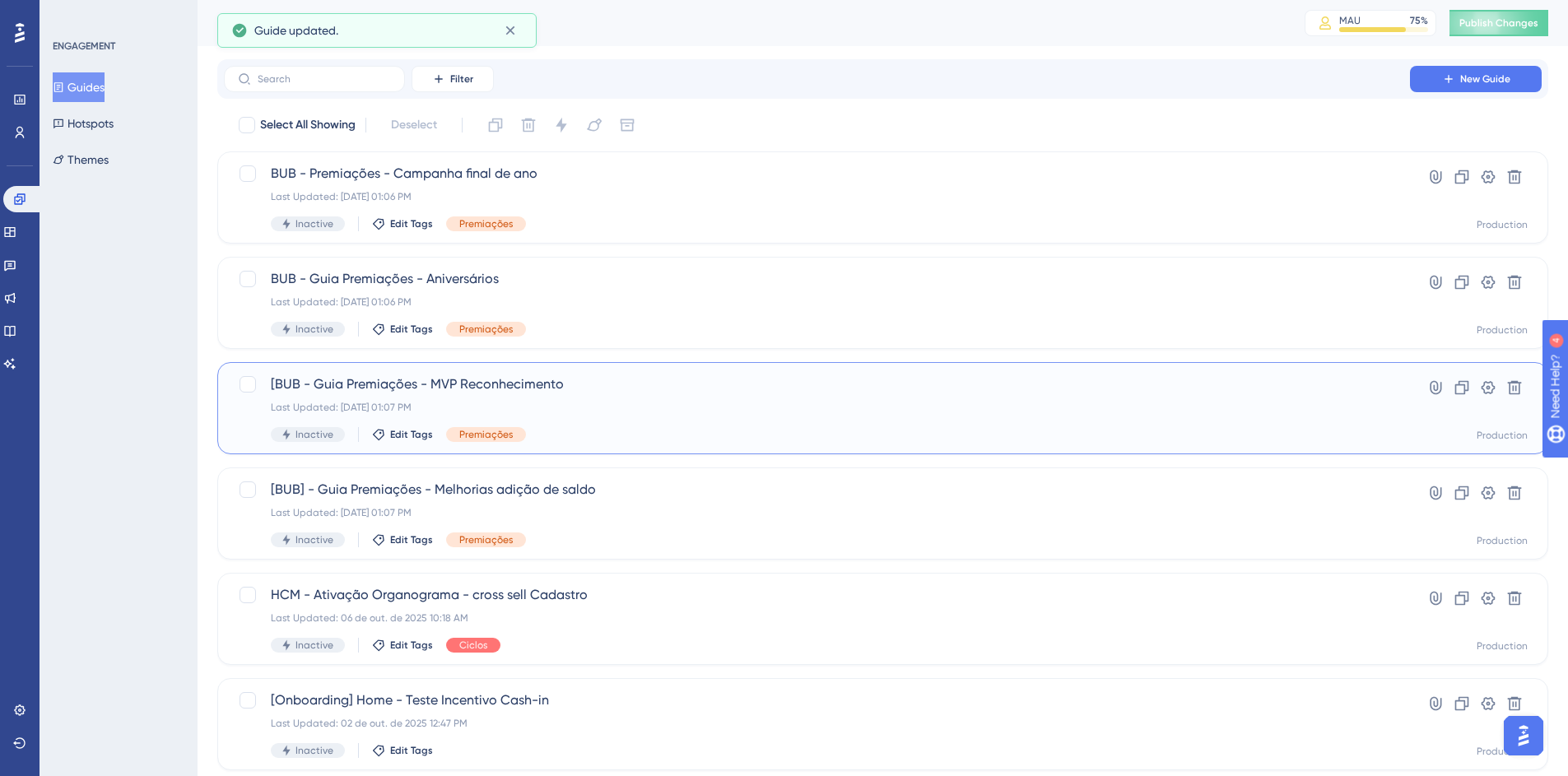
click at [288, 378] on span "[BUB - Guia Premiações - MVP Reconhecimento" at bounding box center [817, 384] width 1093 height 20
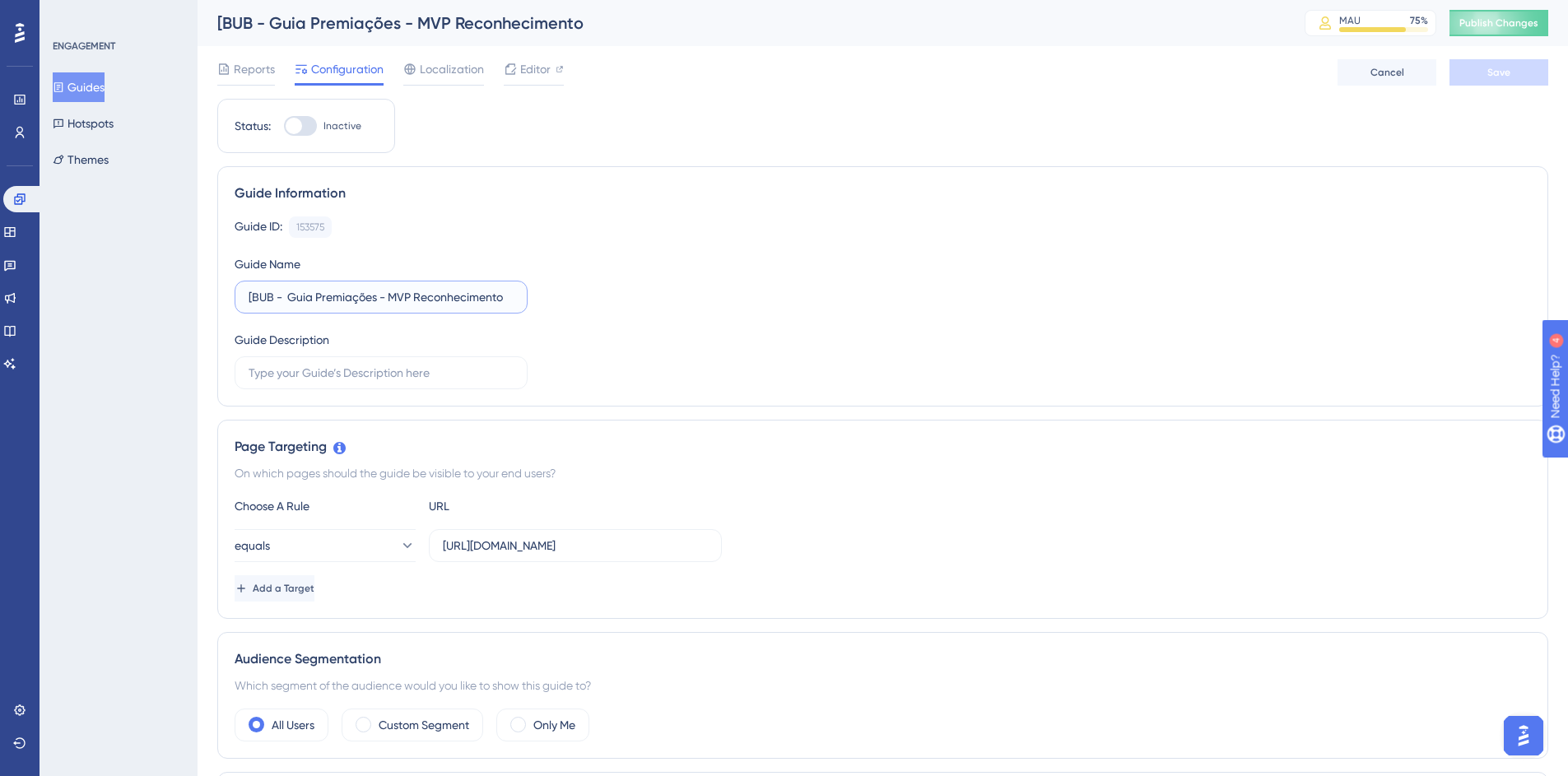
click at [271, 300] on input "[BUB - Guia Premiações - MVP Reconhecimento" at bounding box center [381, 296] width 265 height 18
drag, startPoint x: 279, startPoint y: 294, endPoint x: 228, endPoint y: 296, distance: 51.0
click at [228, 296] on div "Guide Information Guide ID: 153575 Copy Guide Name [BUB] - Guia Premiações - MV…" at bounding box center [883, 287] width 1331 height 241
type input "[BUB] - Guia Premiações - MVP Reconhecimento"
click at [1479, 66] on button "Save" at bounding box center [1498, 72] width 99 height 26
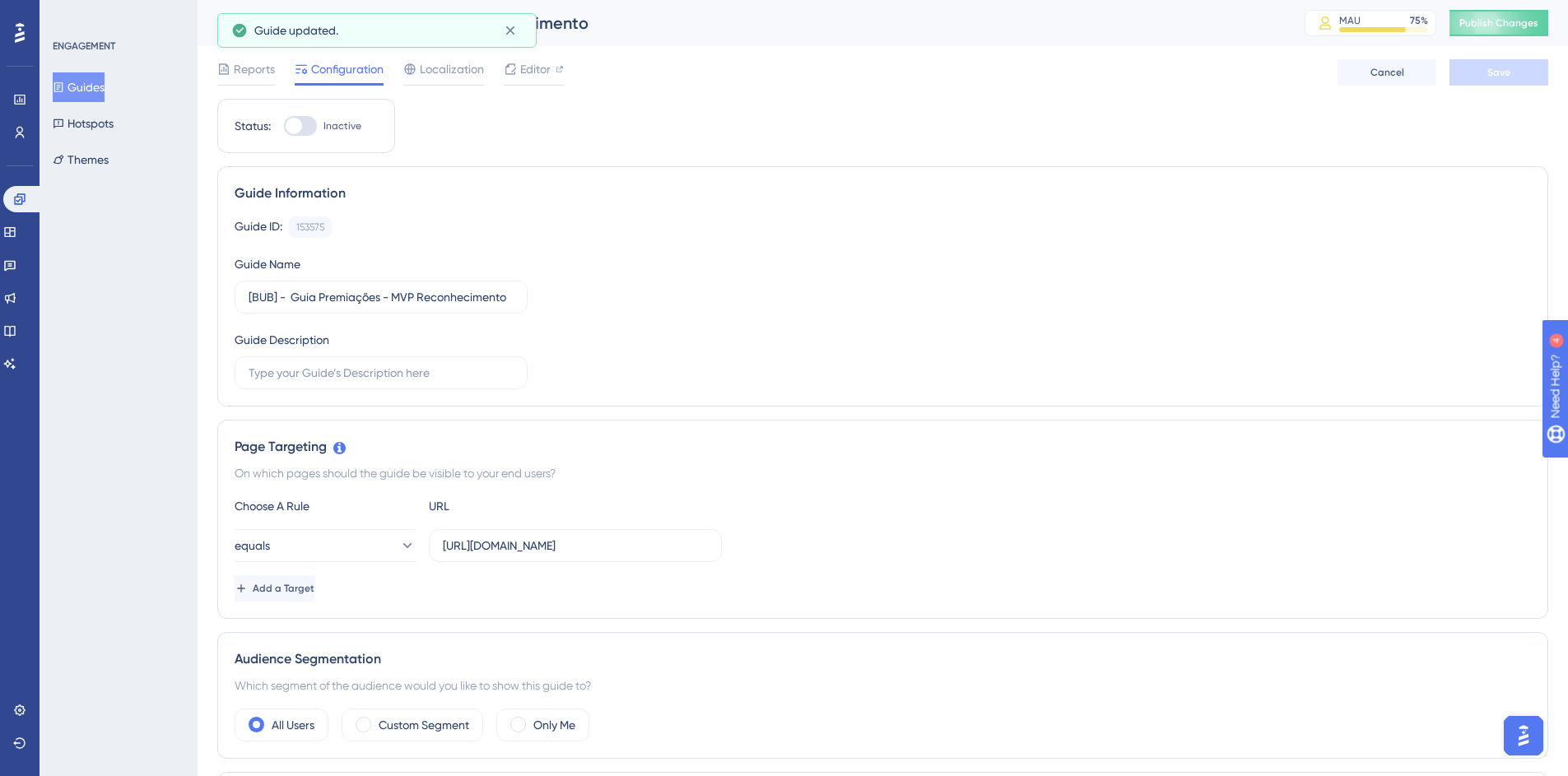
click at [94, 92] on button "Guides" at bounding box center [78, 87] width 51 height 30
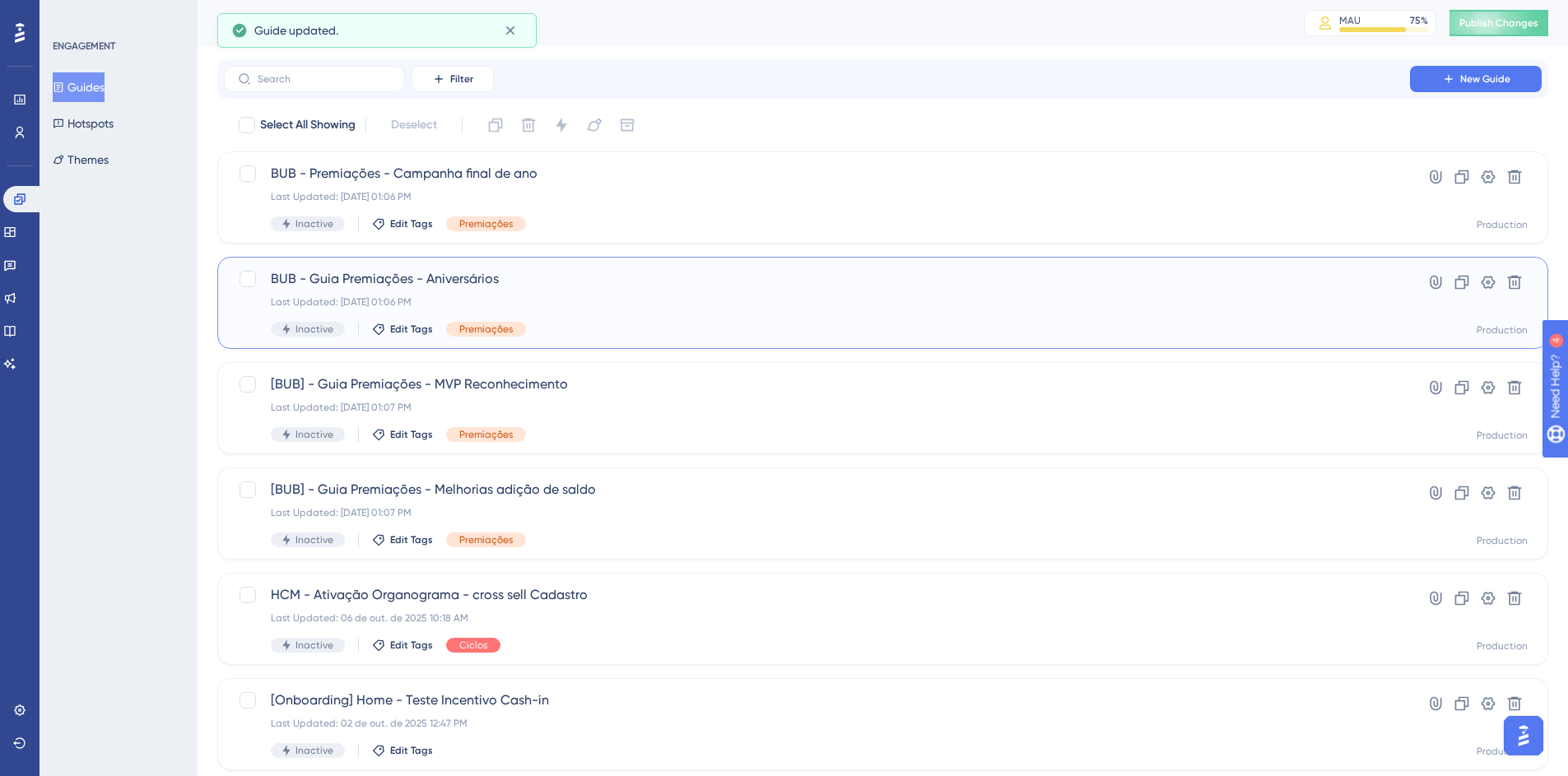
click at [298, 271] on span "BUB - Guia Premiações - Aniversários" at bounding box center [817, 279] width 1093 height 20
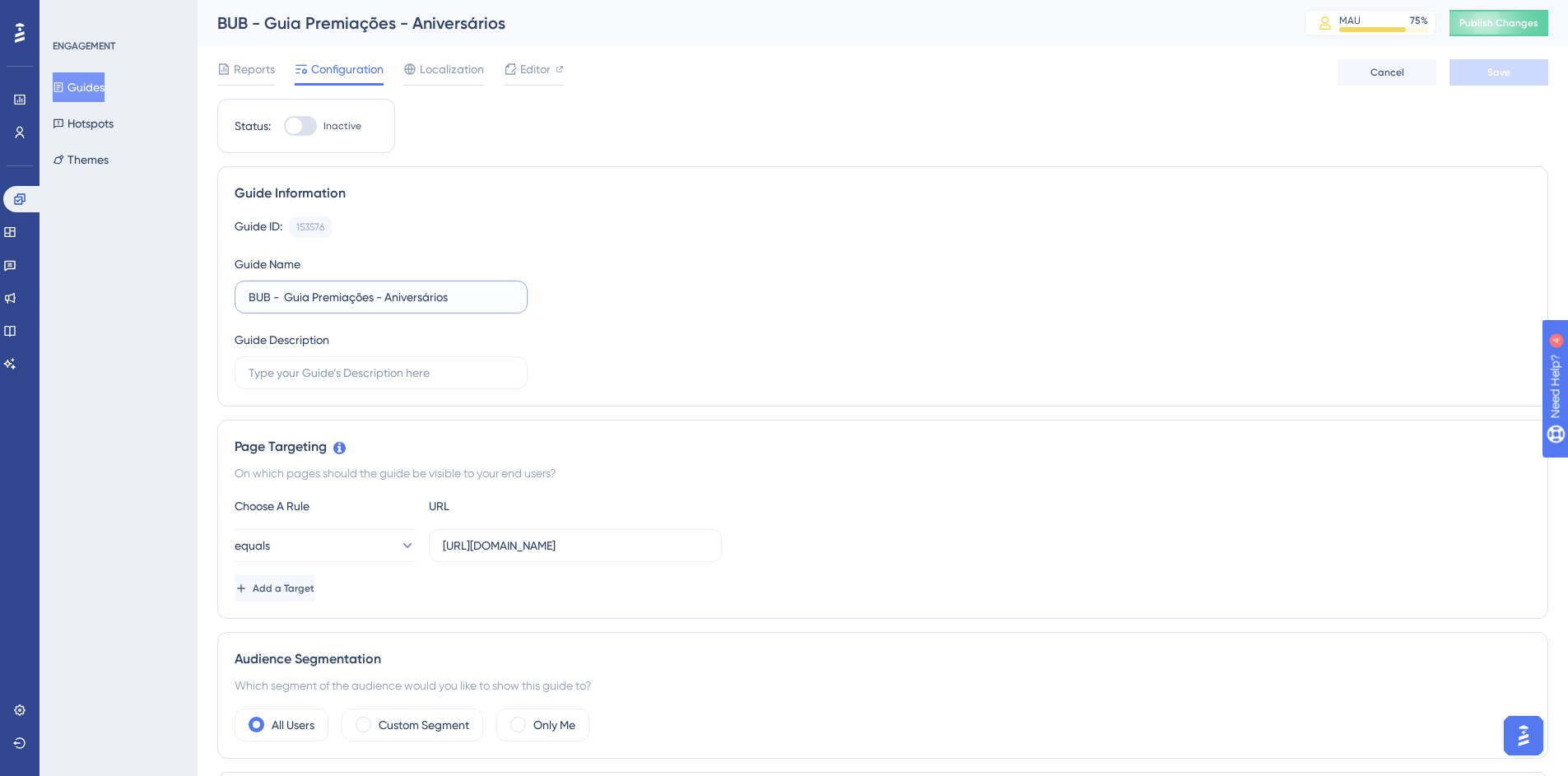
drag, startPoint x: 271, startPoint y: 290, endPoint x: 242, endPoint y: 289, distance: 29.0
click at [242, 289] on label "BUB - Guia Premiações - Aniversários" at bounding box center [381, 297] width 293 height 33
paste input "[BUB]"
type input "[BUB] - Guia Premiações - Aniversários"
click at [1477, 77] on button "Save" at bounding box center [1498, 72] width 99 height 26
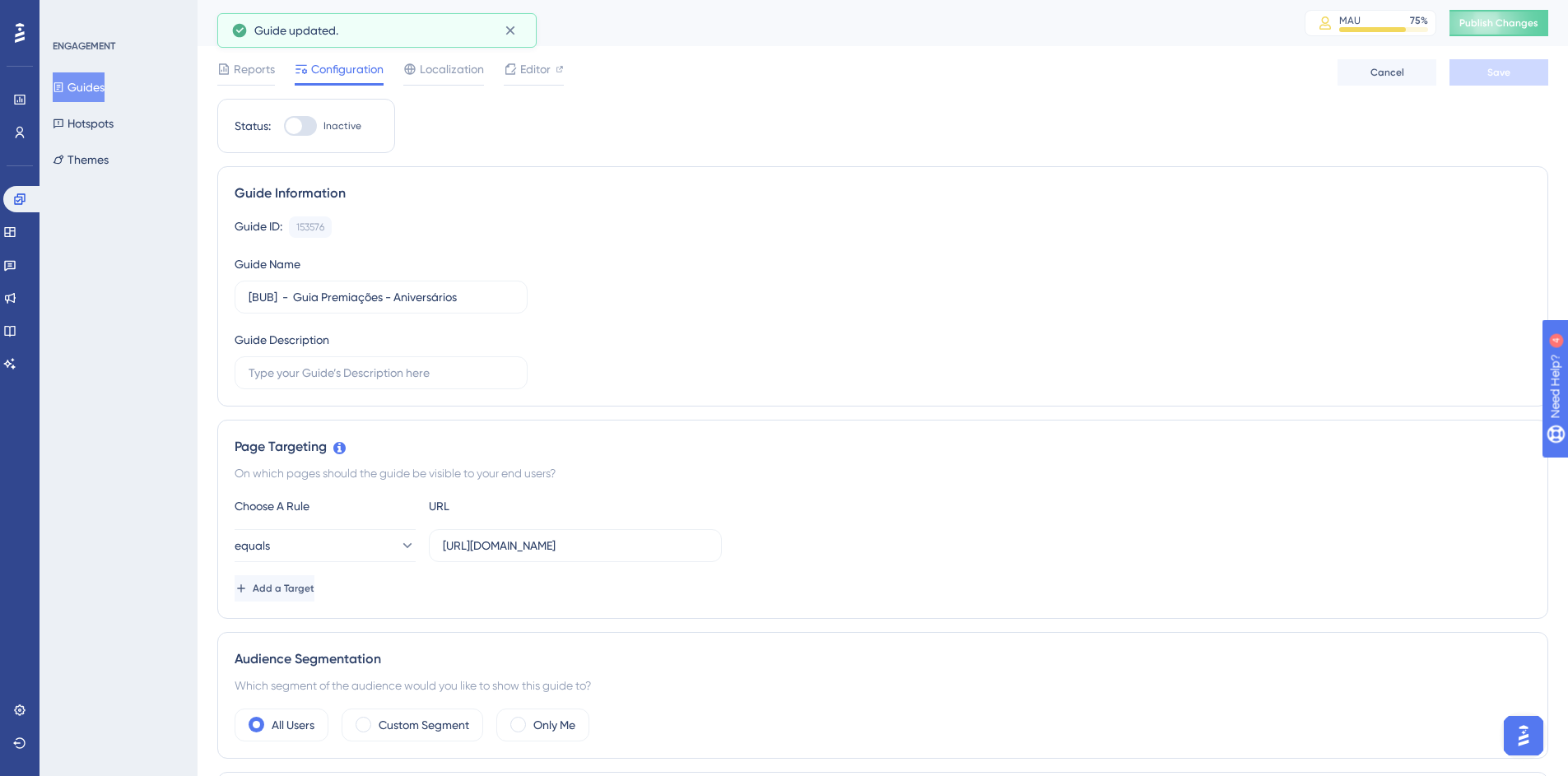
click at [105, 85] on button "Guides" at bounding box center [78, 87] width 51 height 30
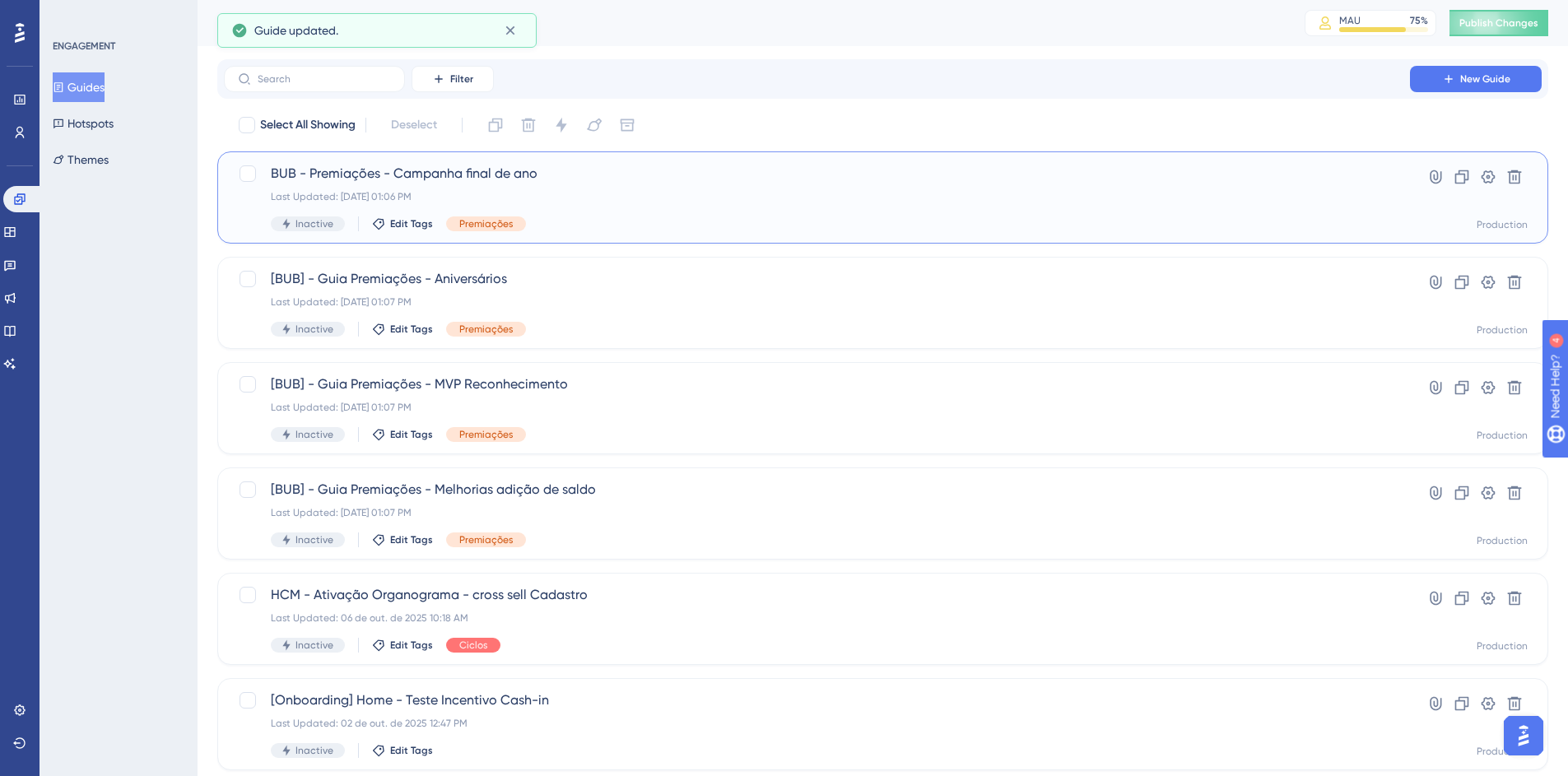
click at [295, 168] on span "BUB - Premiações - Campanha final de ano" at bounding box center [817, 174] width 1093 height 20
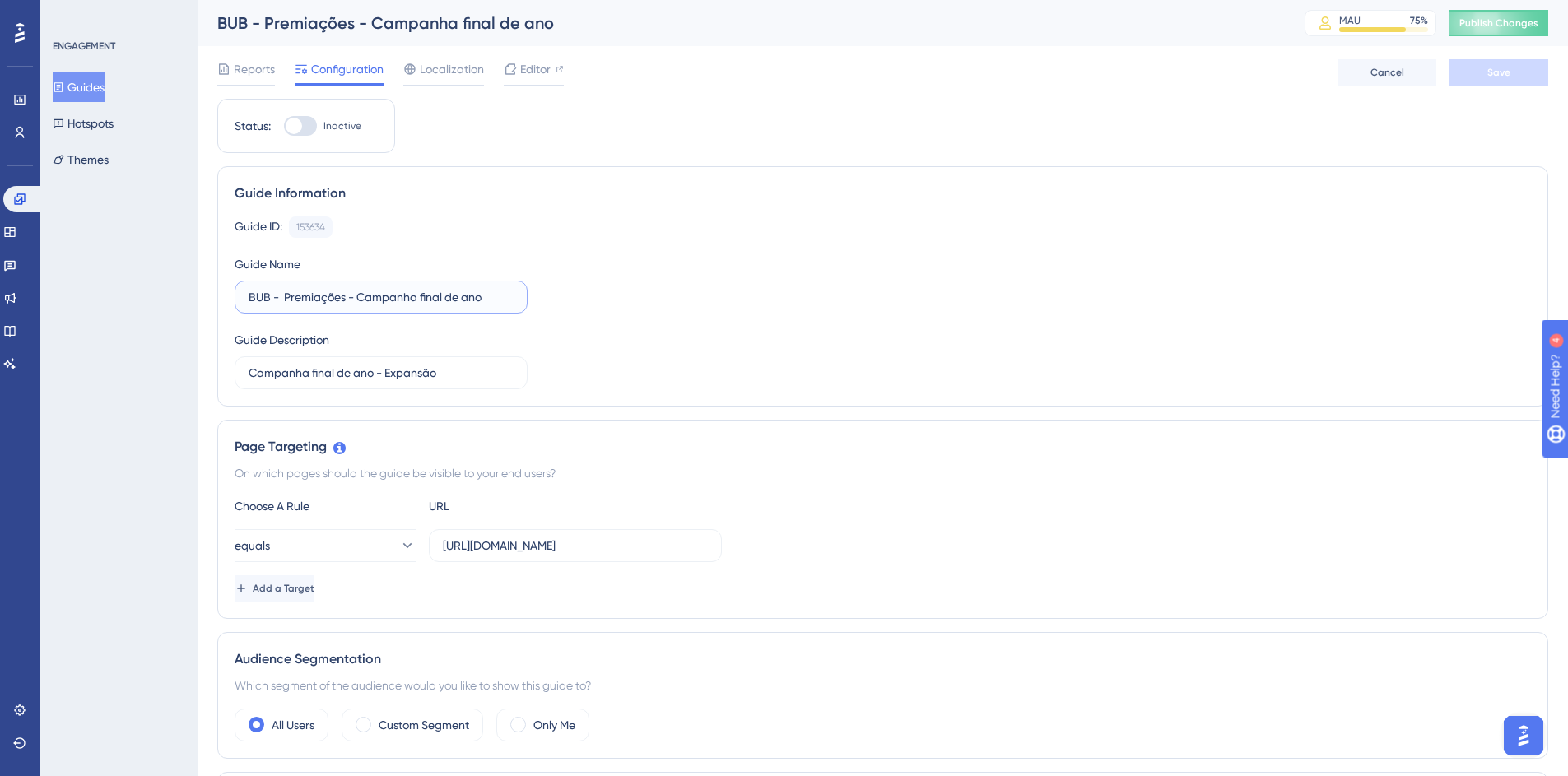
drag, startPoint x: 271, startPoint y: 300, endPoint x: 244, endPoint y: 300, distance: 27.0
click at [244, 300] on label "BUB - Premiações - Campanha final de ano" at bounding box center [381, 297] width 293 height 33
paste input "[BUB]"
type input "[BUB] - Premiações - Campanha final de ano"
click at [1486, 73] on button "Save" at bounding box center [1498, 72] width 99 height 26
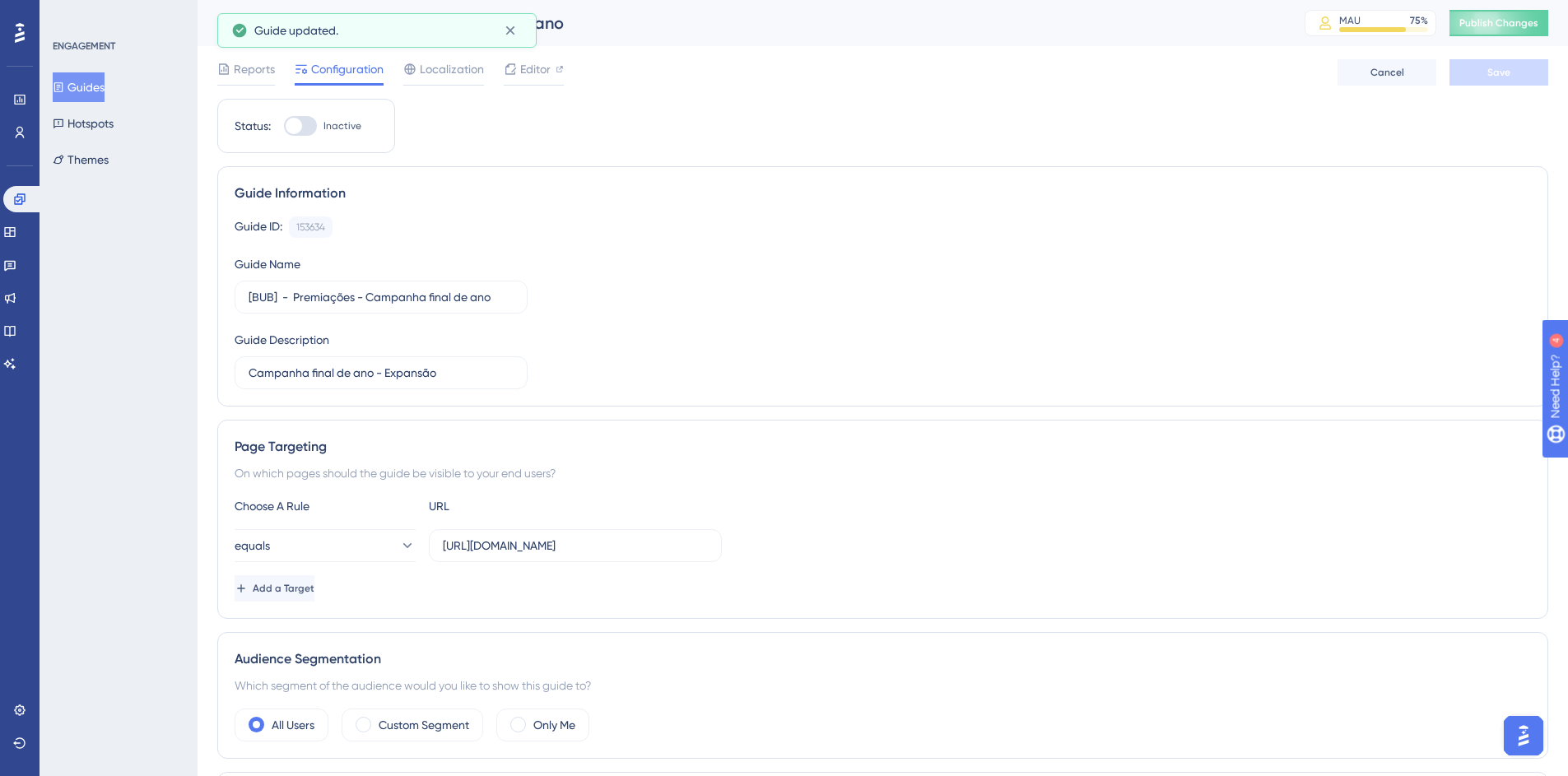
click at [105, 92] on button "Guides" at bounding box center [78, 87] width 51 height 30
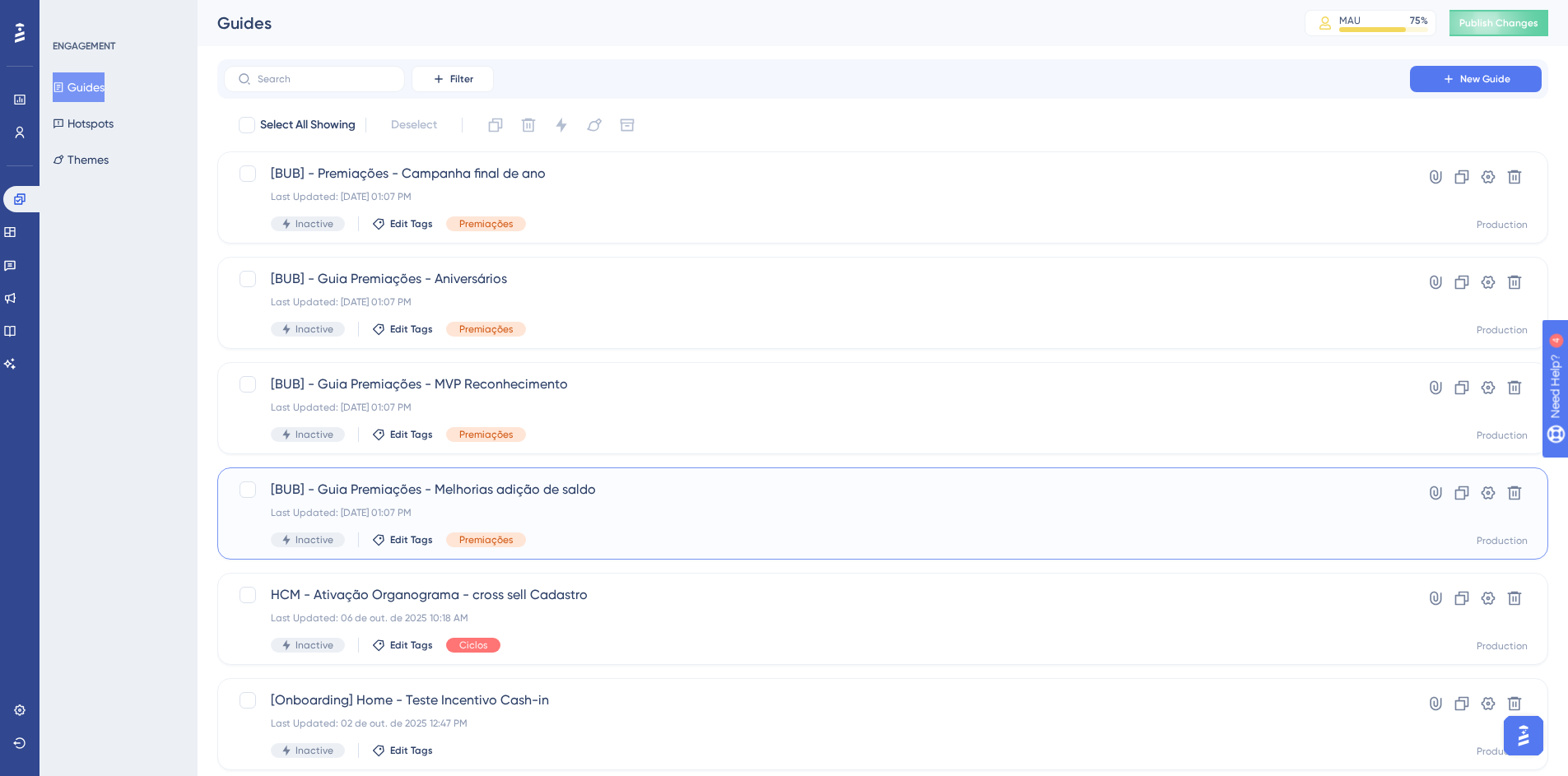
click at [468, 511] on div "Last Updated: [DATE] 01:07 PM" at bounding box center [817, 512] width 1093 height 13
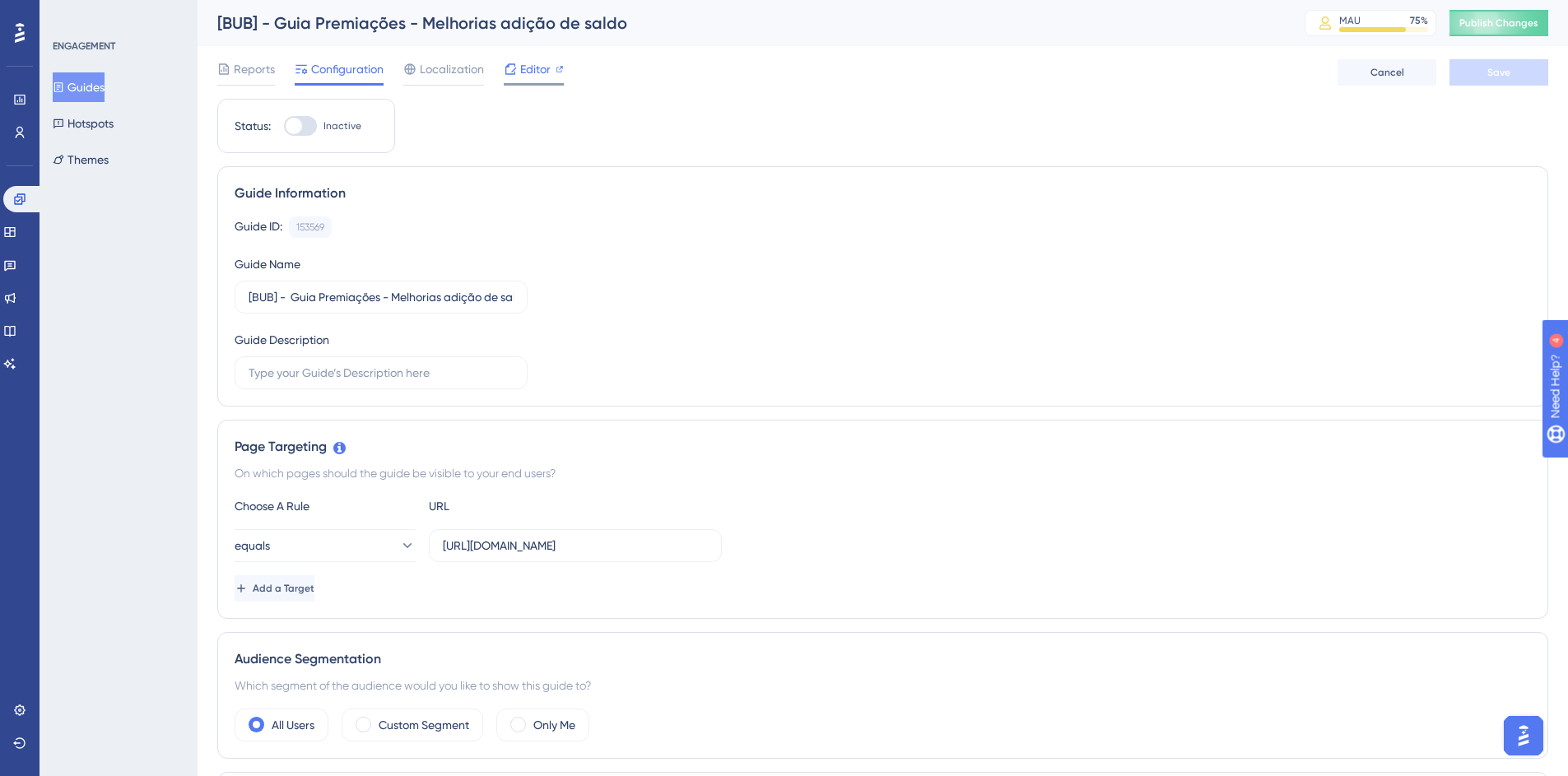
click at [523, 72] on span "Editor" at bounding box center [535, 69] width 31 height 20
